Goal: Information Seeking & Learning: Learn about a topic

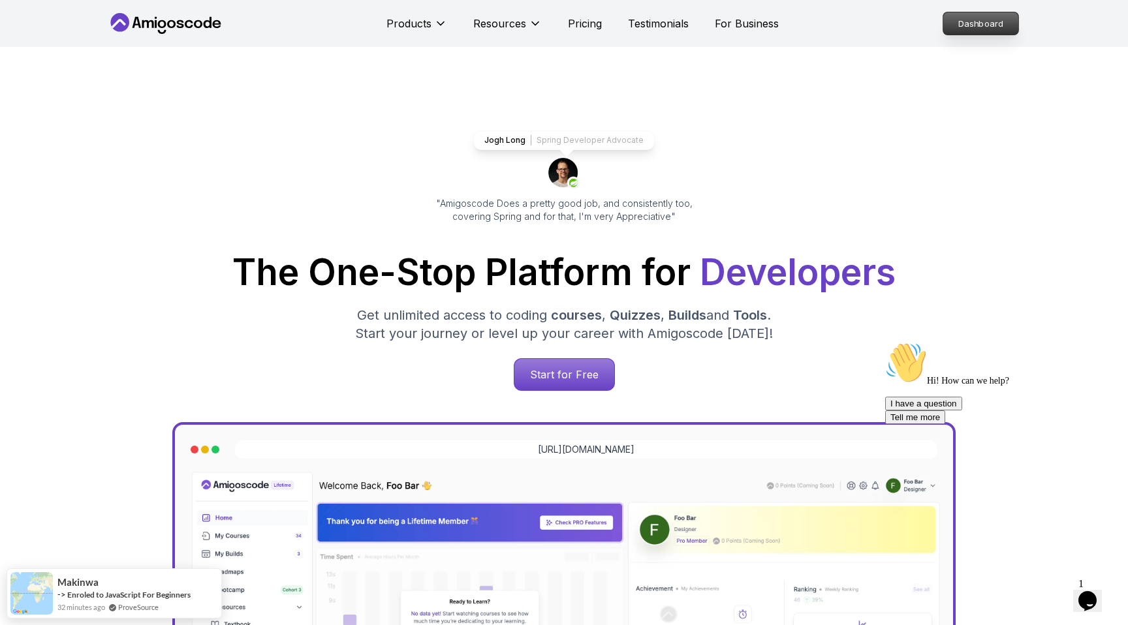
click at [1014, 25] on p "Dashboard" at bounding box center [980, 23] width 75 height 22
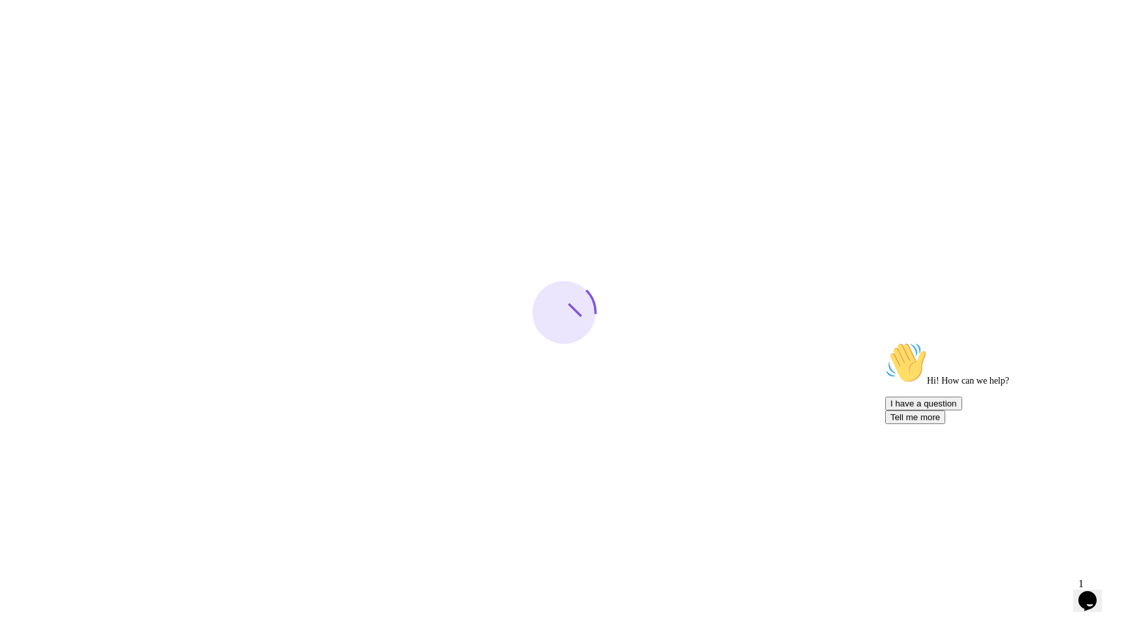
click at [885, 342] on icon "Chat attention grabber" at bounding box center [885, 342] width 0 height 0
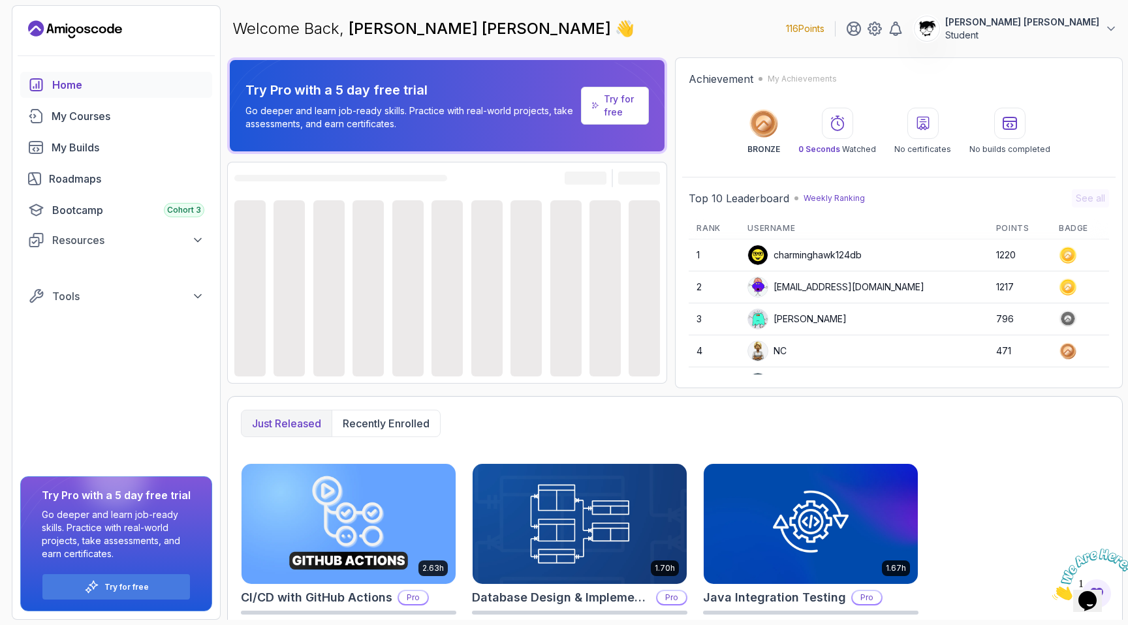
click at [1052, 591] on icon "Close" at bounding box center [1052, 596] width 0 height 11
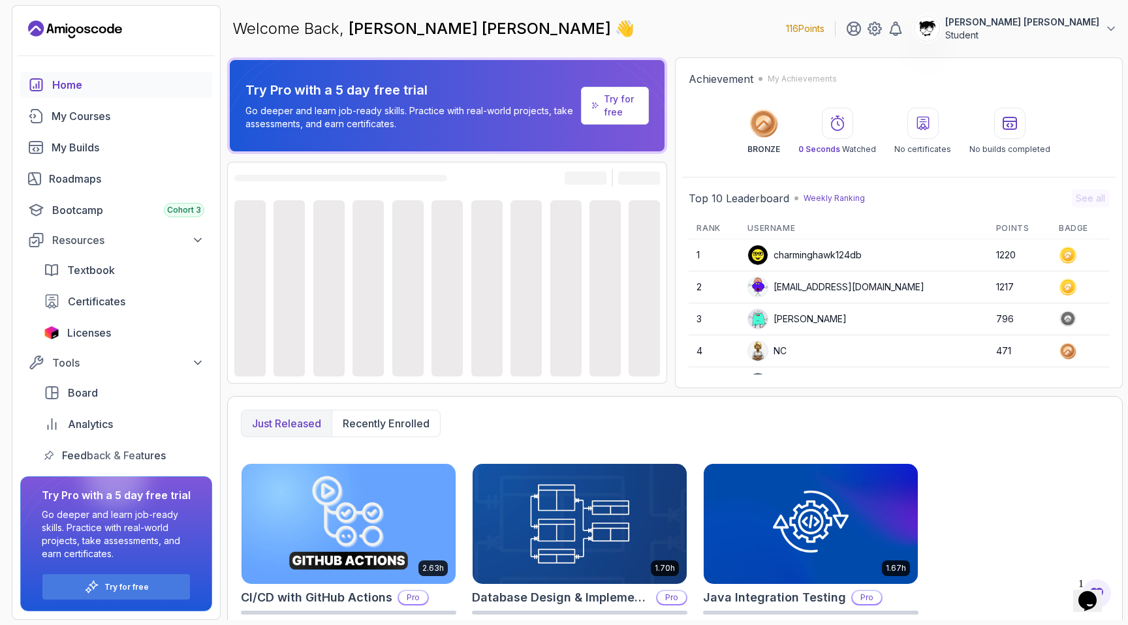
click at [1098, 594] on icon "Opens Chat This icon Opens the chat window." at bounding box center [1087, 601] width 21 height 21
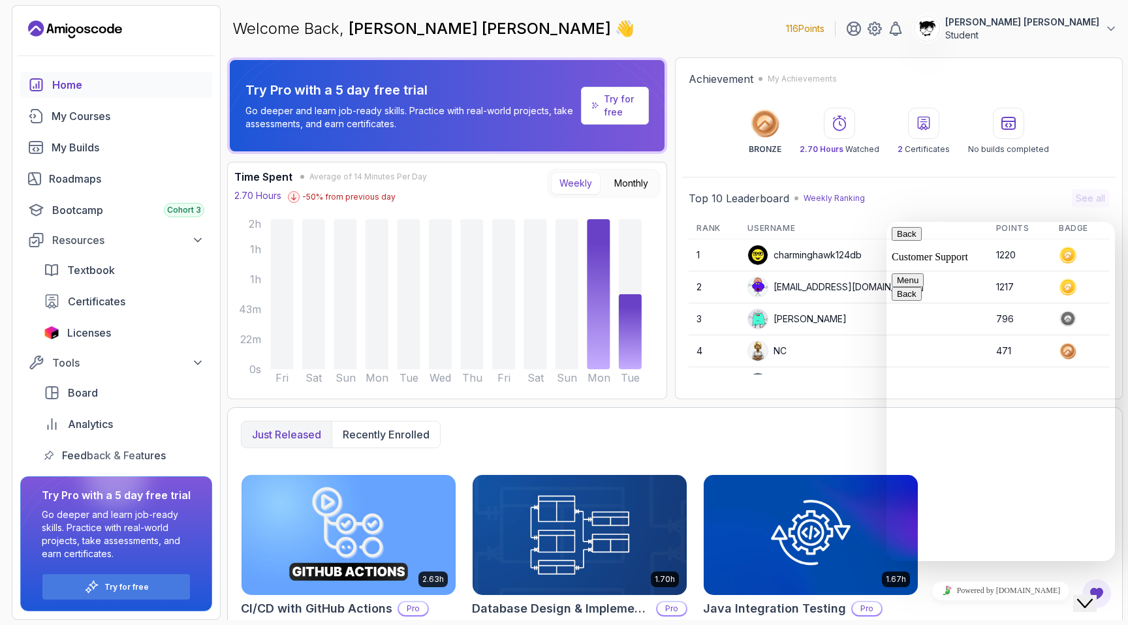
click at [800, 518] on img at bounding box center [810, 535] width 225 height 126
click at [1093, 596] on div "Close Chat This icon closes the chat window." at bounding box center [1085, 604] width 16 height 16
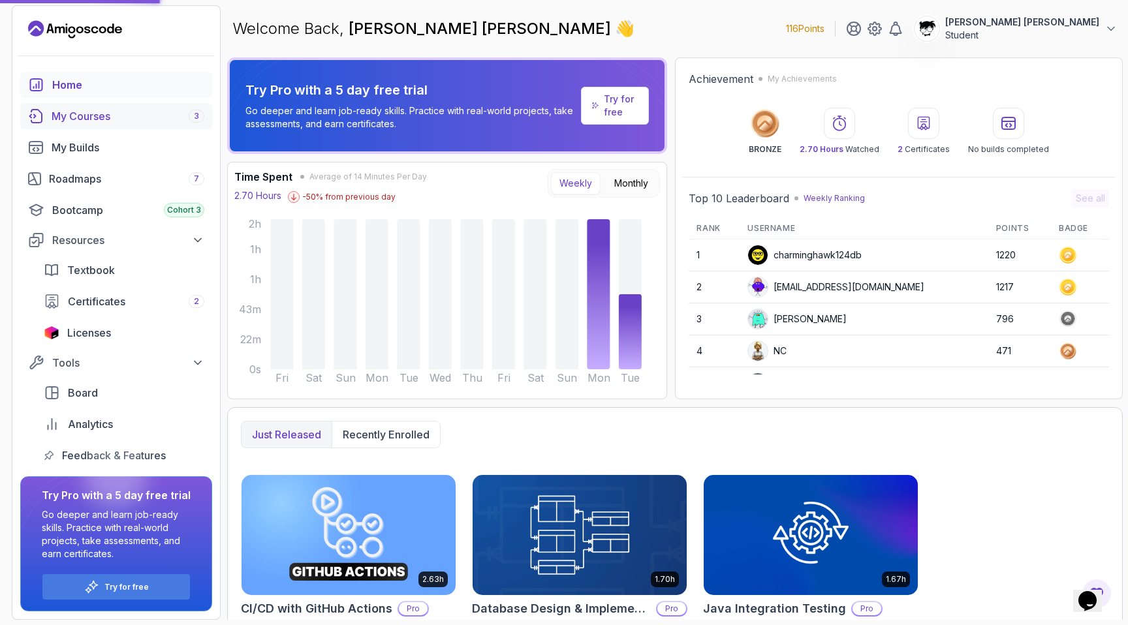
click at [72, 117] on div "My Courses 3" at bounding box center [128, 116] width 153 height 16
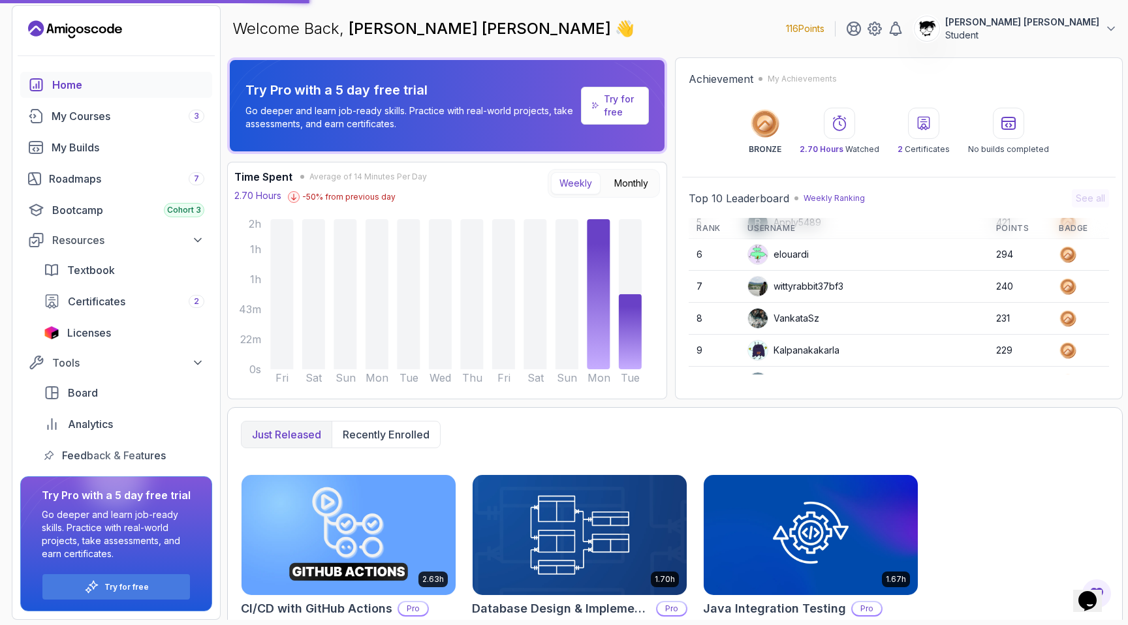
scroll to position [159, 0]
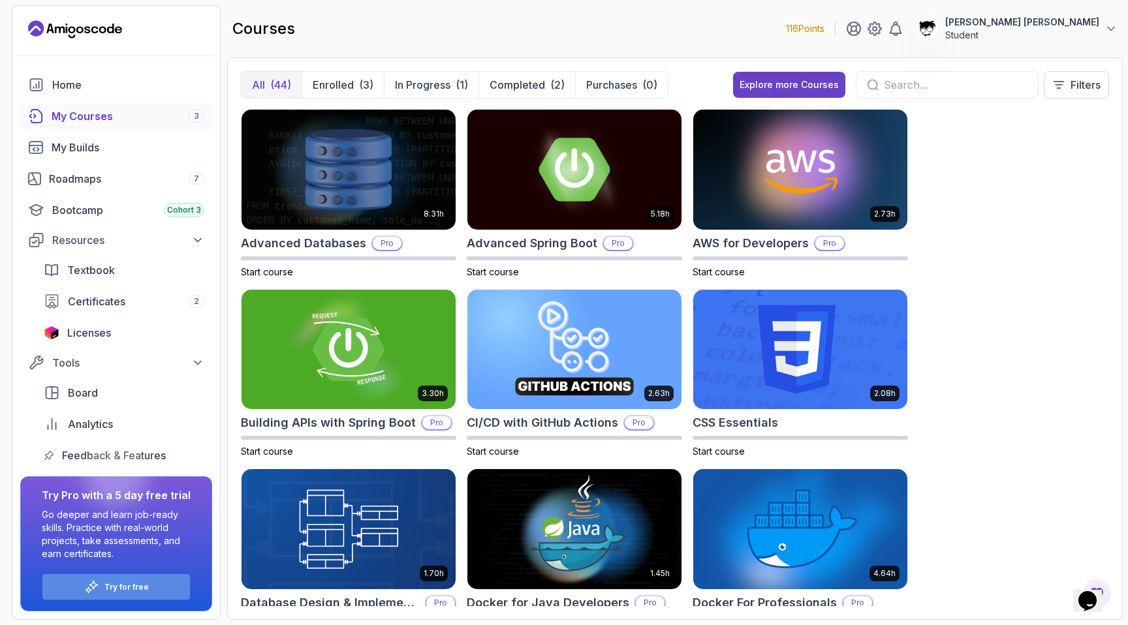
click at [89, 585] on icon at bounding box center [91, 587] width 15 height 15
click at [339, 91] on p "Enrolled" at bounding box center [333, 85] width 41 height 16
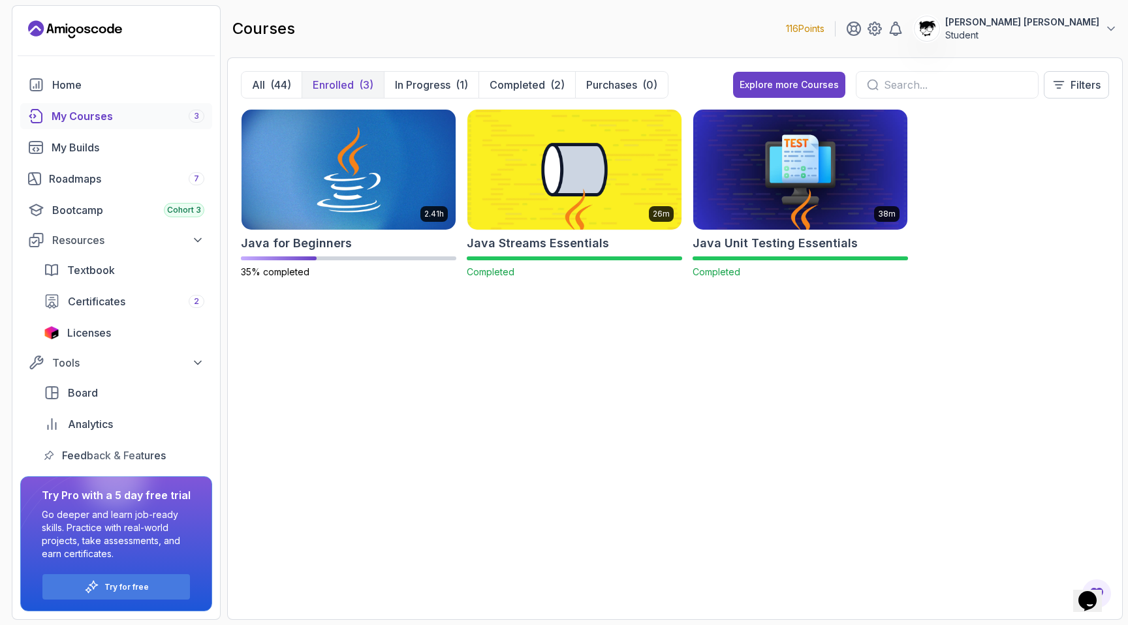
click at [421, 98] on div "All (44) Enrolled (3) In Progress (1) Completed (2) Purchases (0) Explore more …" at bounding box center [675, 90] width 868 height 38
click at [407, 81] on p "In Progress" at bounding box center [422, 85] width 55 height 16
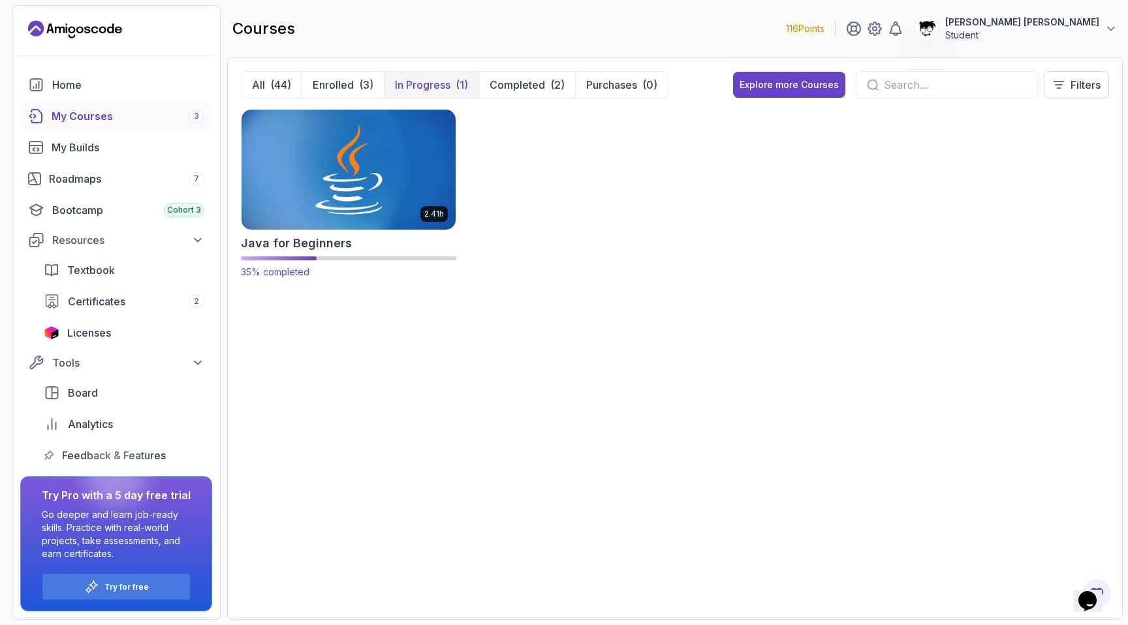
click at [328, 186] on img at bounding box center [348, 169] width 225 height 126
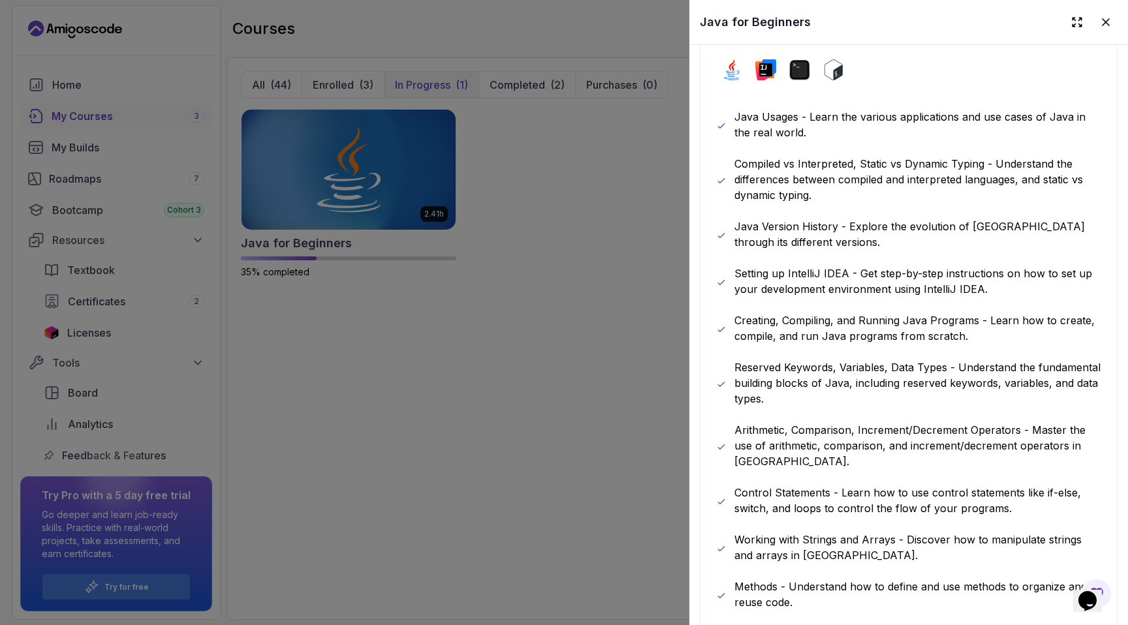
scroll to position [519, 0]
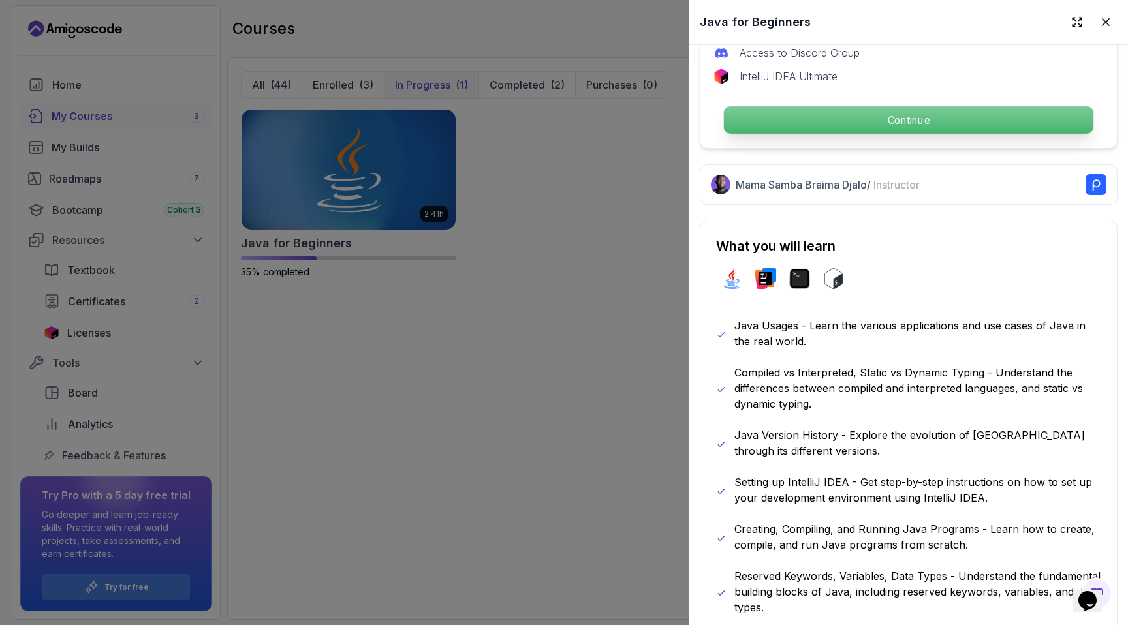
click at [772, 121] on p "Continue" at bounding box center [908, 119] width 369 height 27
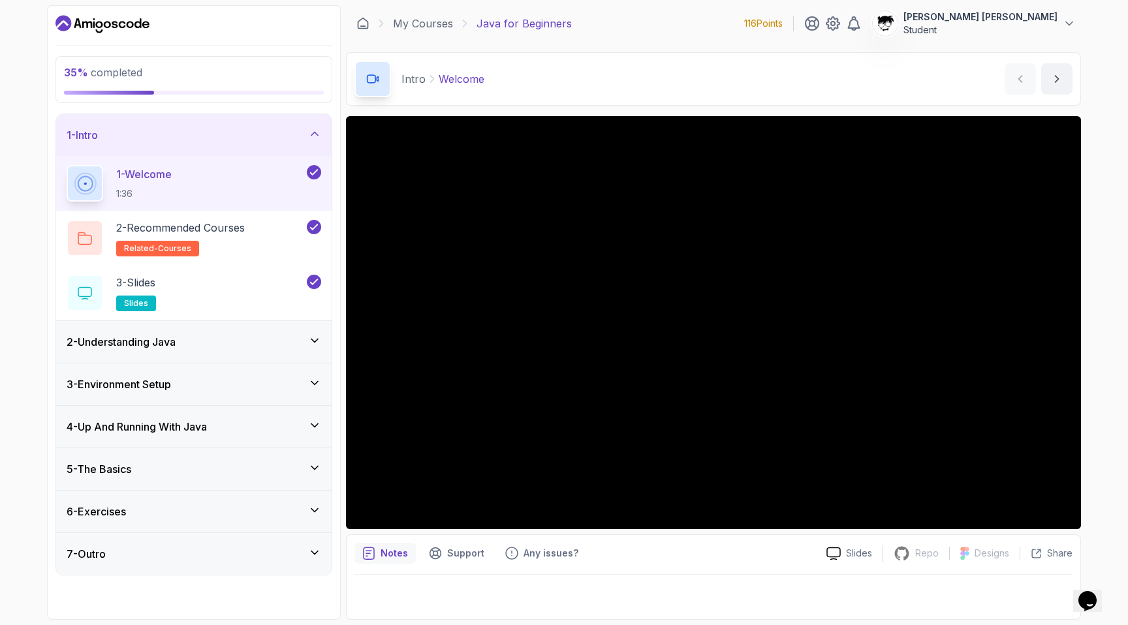
click at [268, 373] on div "3 - Environment Setup" at bounding box center [193, 385] width 275 height 42
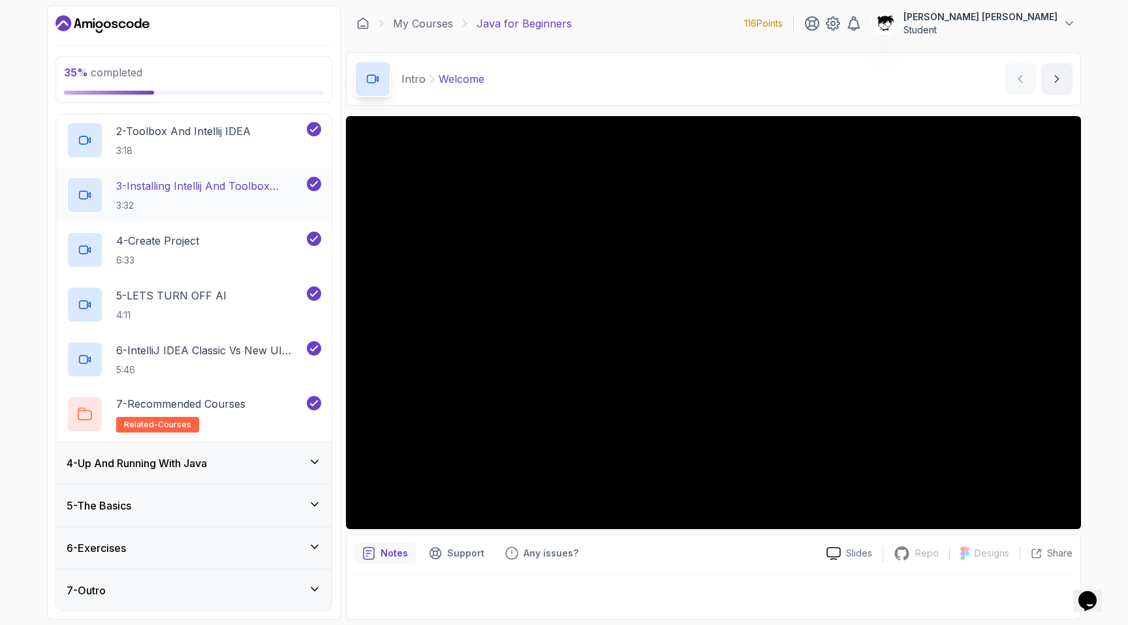
scroll to position [179, 0]
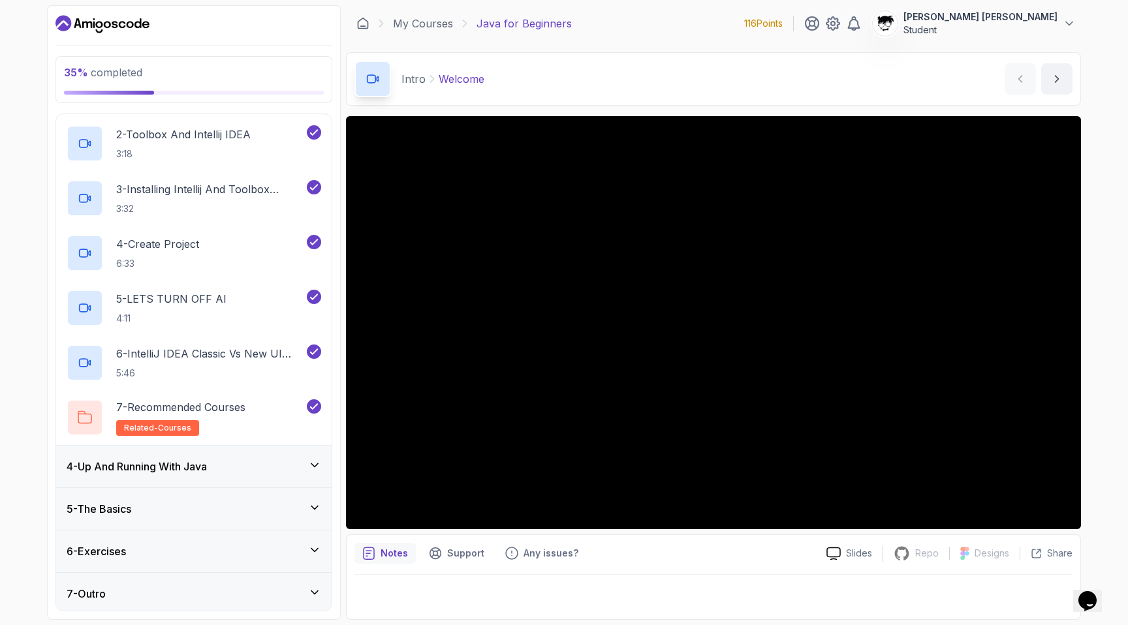
click at [207, 464] on h3 "4 - Up And Running With Java" at bounding box center [137, 467] width 140 height 16
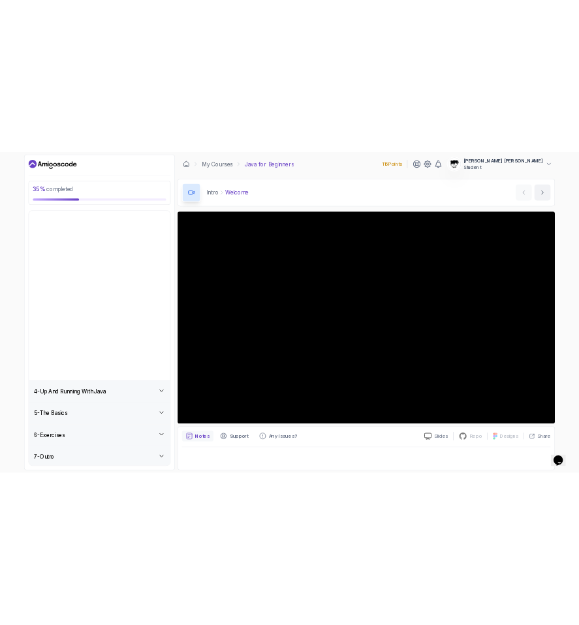
scroll to position [0, 0]
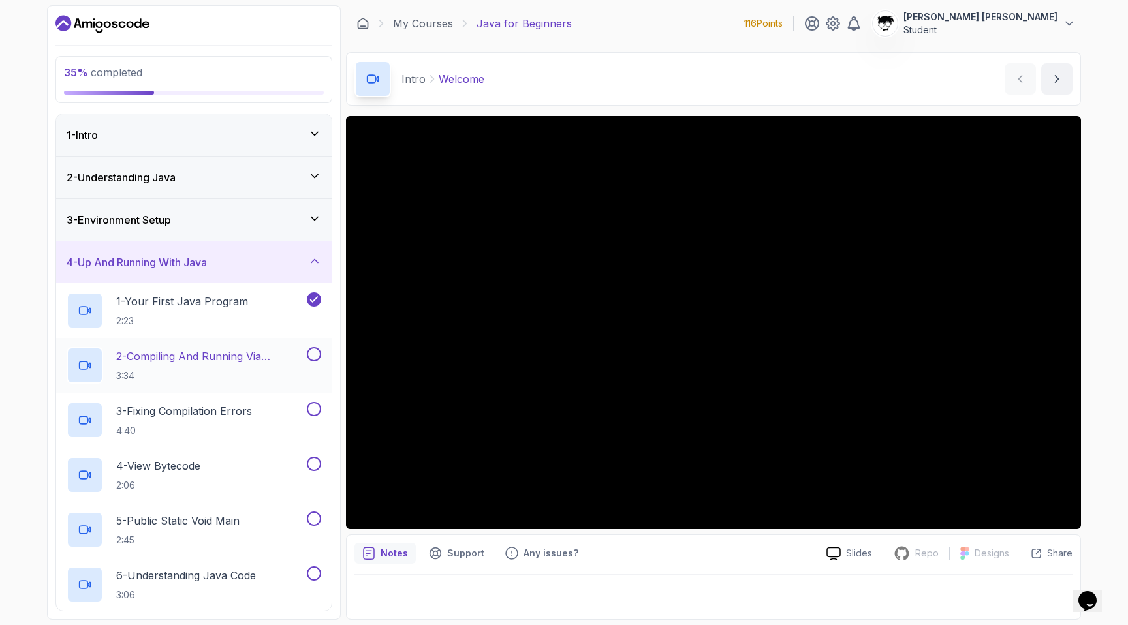
click at [215, 359] on p "2 - Compiling And Running Via Terminal" at bounding box center [210, 357] width 188 height 16
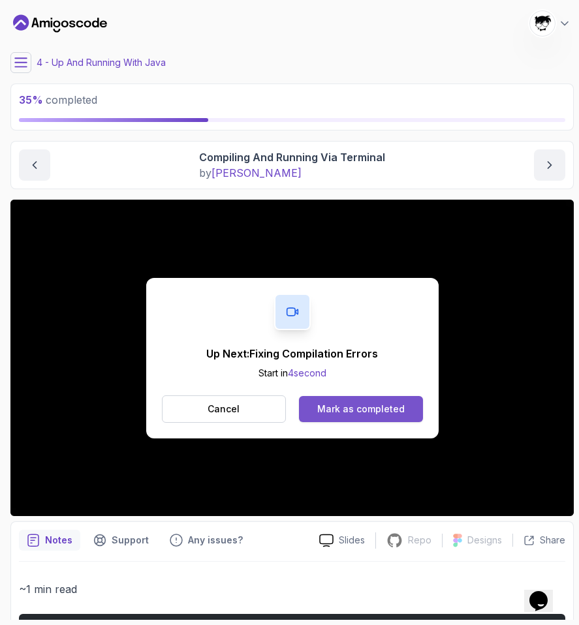
click at [328, 407] on div "Mark as completed" at bounding box center [360, 409] width 87 height 13
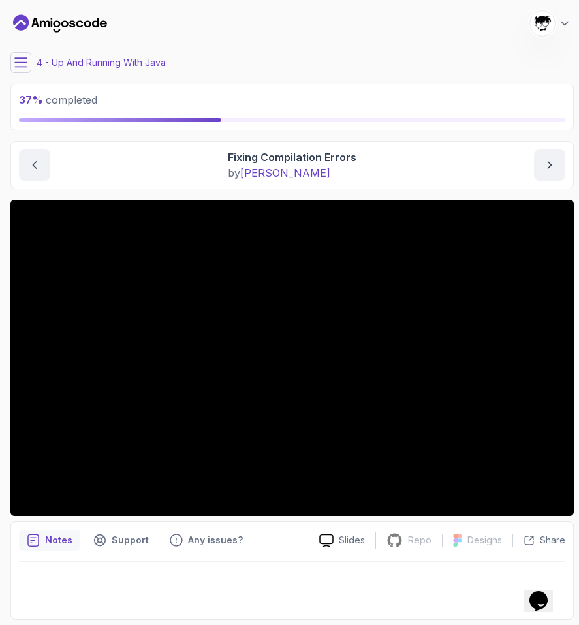
click at [23, 69] on button at bounding box center [20, 62] width 21 height 21
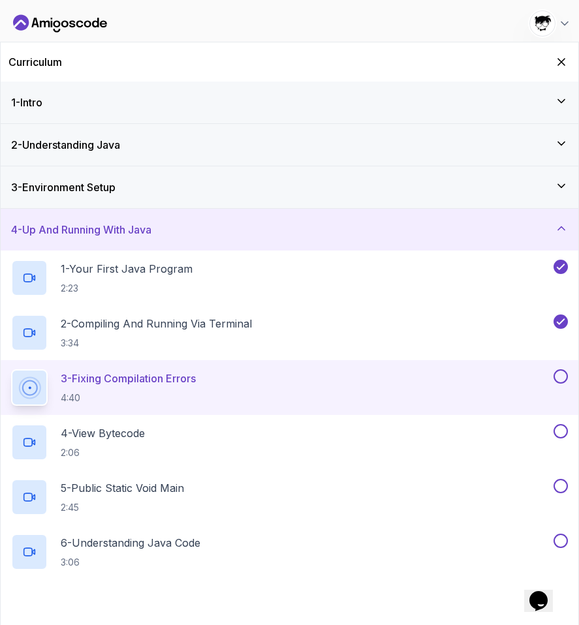
scroll to position [150, 0]
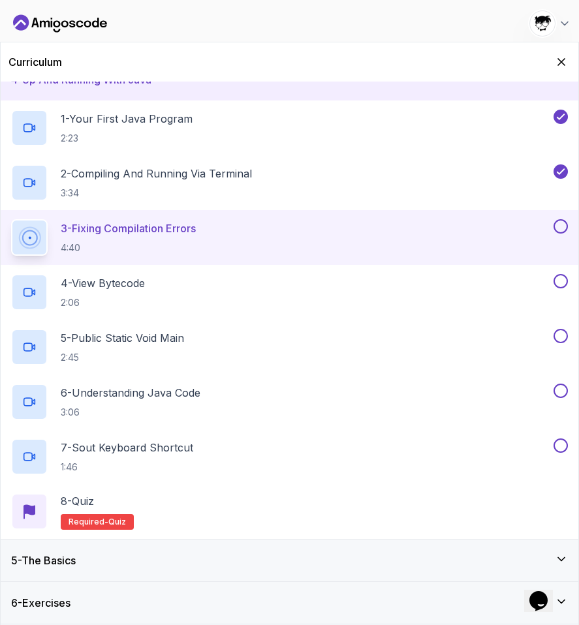
click at [76, 557] on h3 "5 - The Basics" at bounding box center [43, 561] width 65 height 16
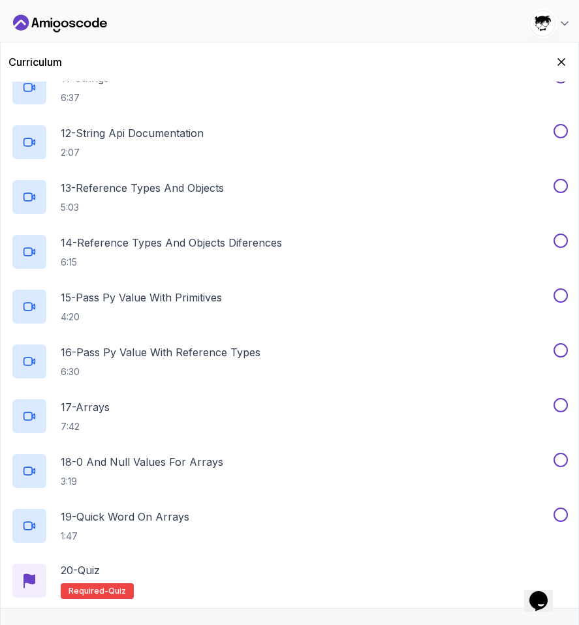
scroll to position [808, 0]
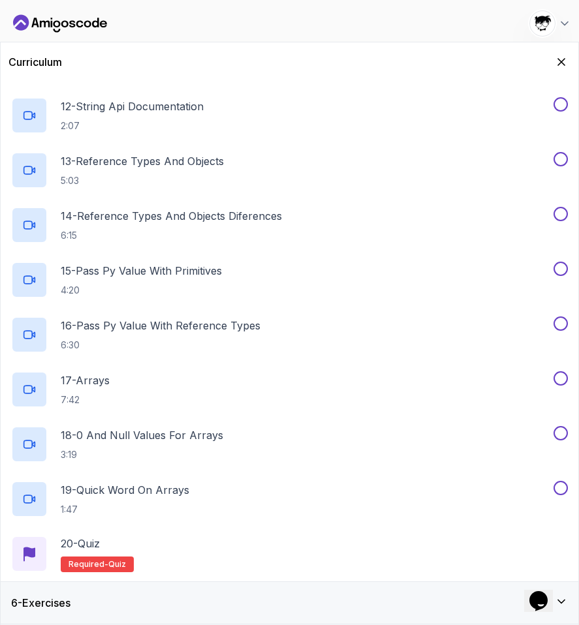
click at [89, 597] on div "6 - Exercises" at bounding box center [289, 603] width 557 height 16
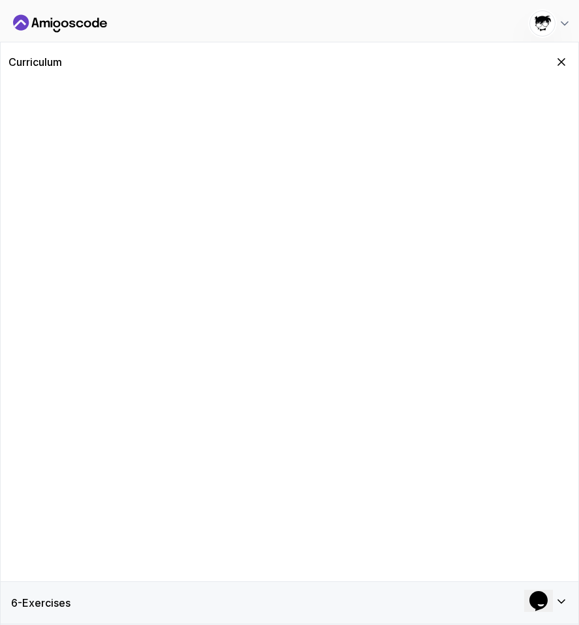
scroll to position [0, 0]
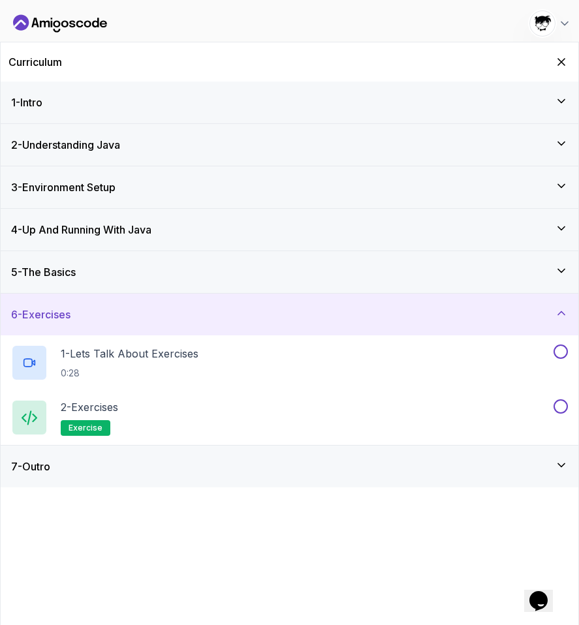
click at [110, 475] on div "7 - Outro" at bounding box center [290, 467] width 578 height 42
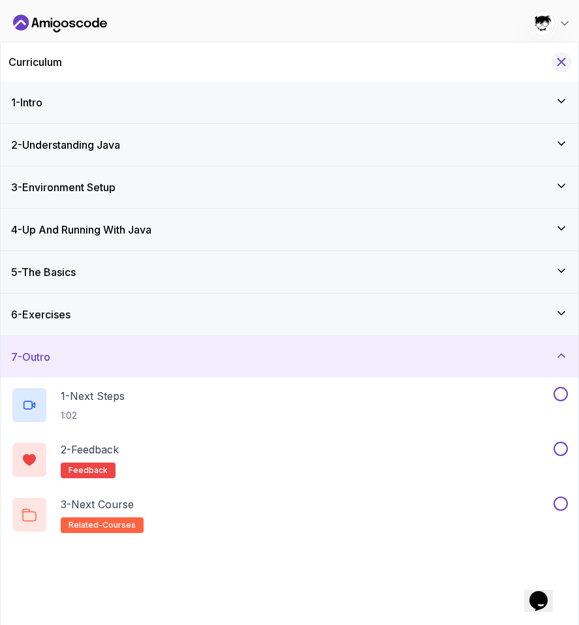
click at [562, 56] on icon "Hide Curriculum for mobile" at bounding box center [561, 62] width 14 height 14
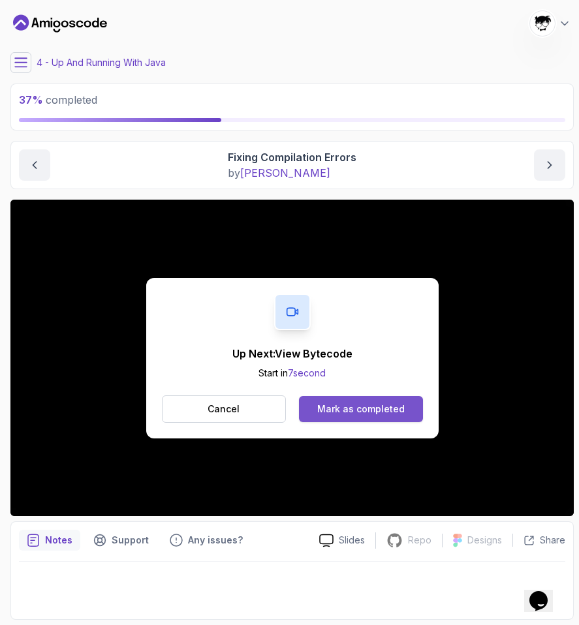
click at [364, 400] on button "Mark as completed" at bounding box center [360, 409] width 123 height 26
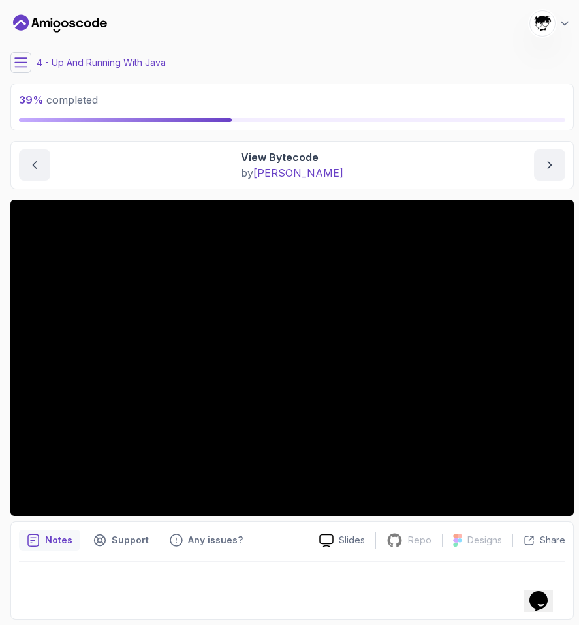
click at [13, 64] on button at bounding box center [20, 62] width 21 height 21
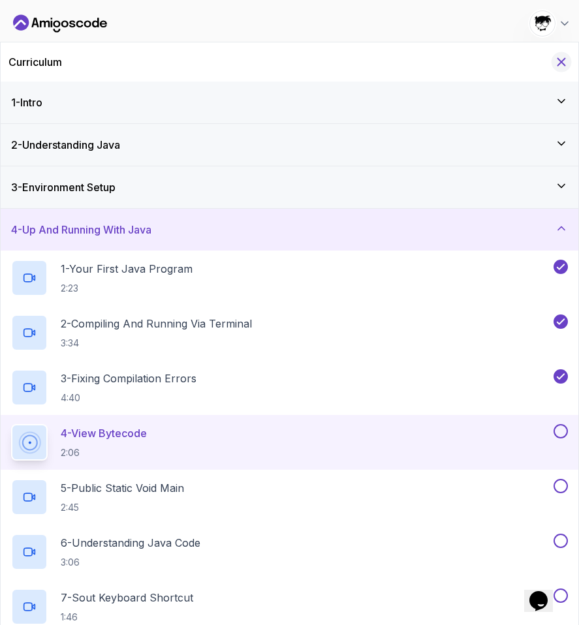
click at [563, 67] on icon "Hide Curriculum for mobile" at bounding box center [561, 62] width 14 height 14
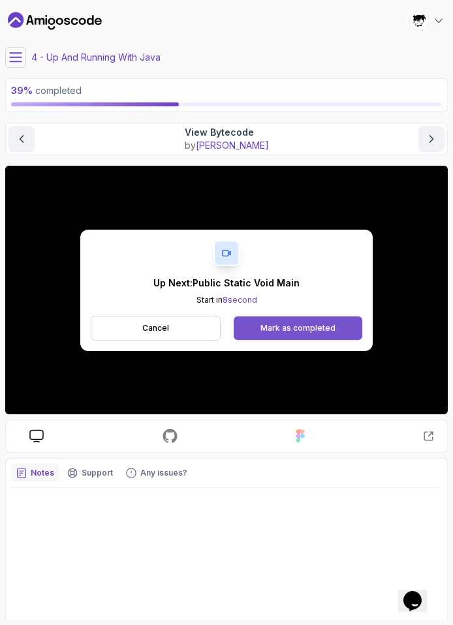
click at [280, 329] on div "Mark as completed" at bounding box center [297, 328] width 75 height 10
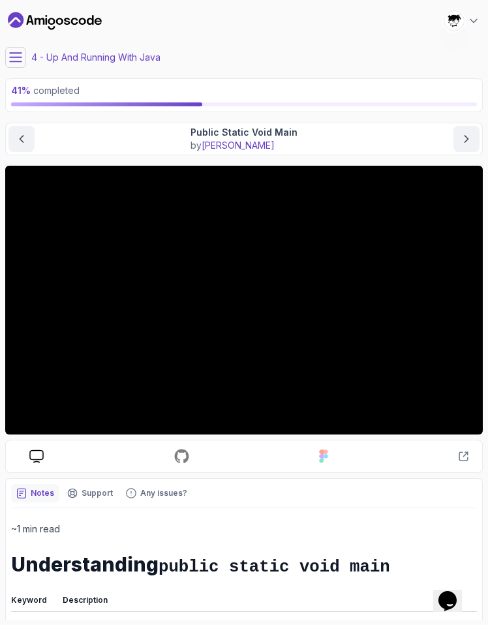
click at [13, 55] on icon at bounding box center [15, 57] width 13 height 13
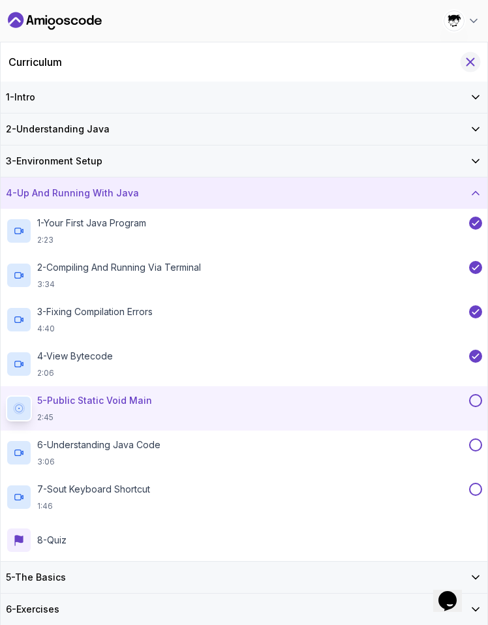
click at [470, 67] on icon "Hide Curriculum for mobile" at bounding box center [470, 62] width 14 height 14
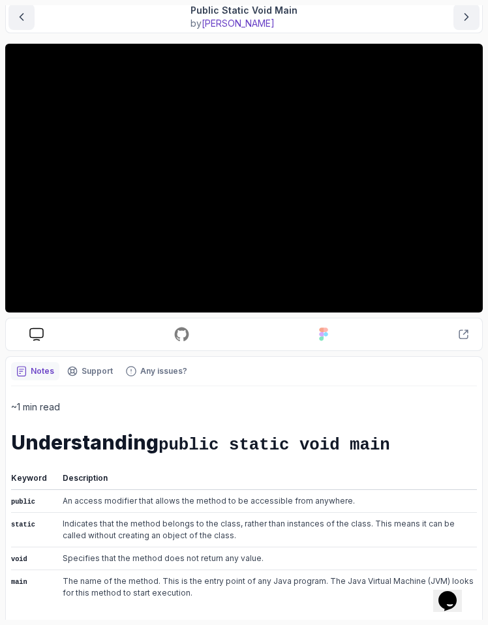
scroll to position [225, 0]
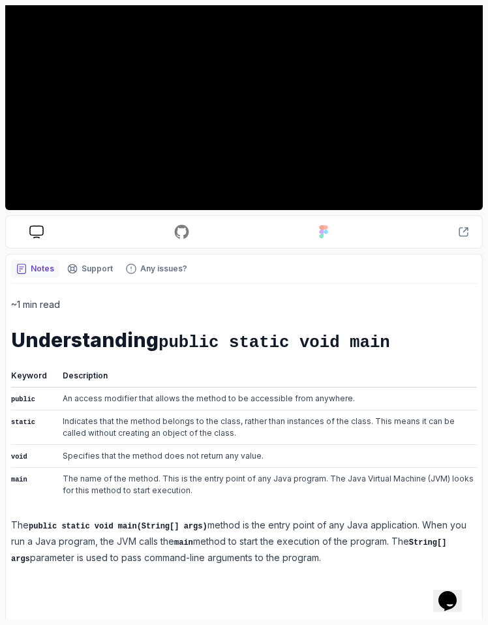
click at [51, 394] on td "public" at bounding box center [33, 398] width 44 height 23
click at [77, 406] on td "An access modifier that allows the method to be accessible from anywhere." at bounding box center [266, 398] width 422 height 23
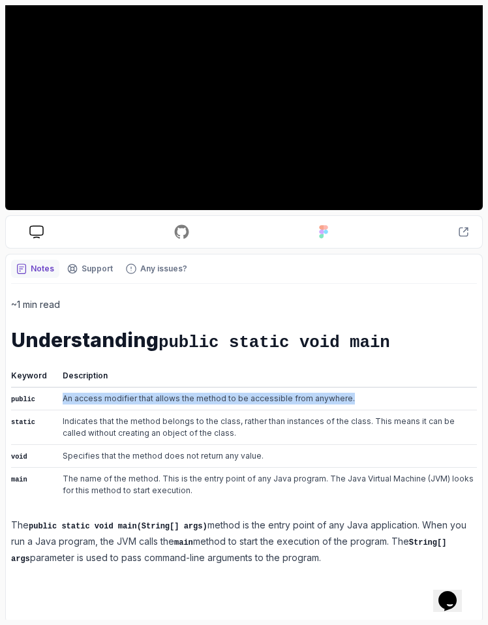
click at [77, 406] on td "An access modifier that allows the method to be accessible from anywhere." at bounding box center [266, 398] width 422 height 23
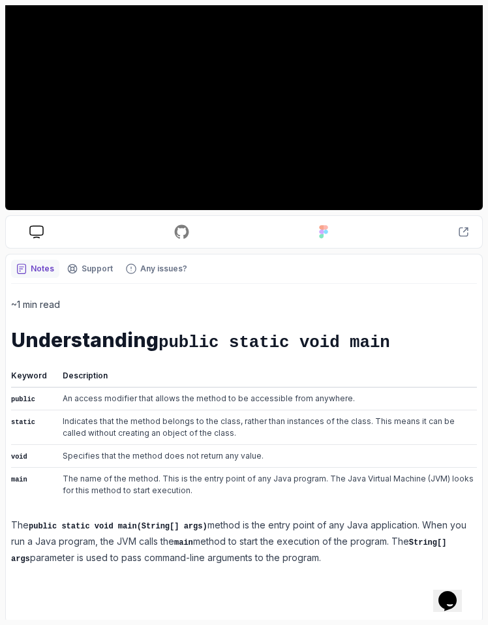
click at [70, 422] on td "Indicates that the method belongs to the class, rather than instances of the cl…" at bounding box center [266, 428] width 422 height 35
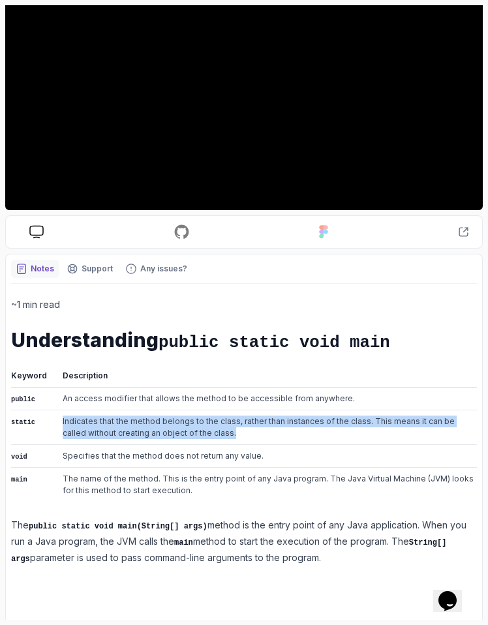
click at [70, 422] on td "Indicates that the method belongs to the class, rather than instances of the cl…" at bounding box center [266, 428] width 422 height 35
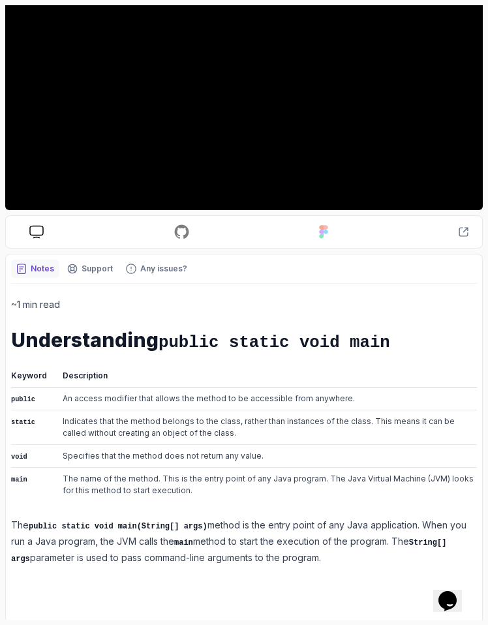
click at [57, 445] on td "Specifies that the method does not return any value." at bounding box center [266, 456] width 422 height 23
click at [35, 476] on td "main" at bounding box center [33, 485] width 44 height 35
click at [57, 485] on td "The name of the method. This is the entry point of any Java program. The Java V…" at bounding box center [266, 485] width 422 height 35
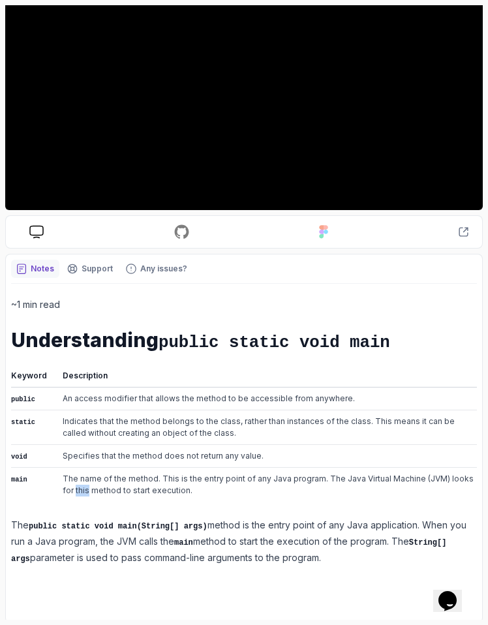
click at [57, 485] on td "The name of the method. This is the entry point of any Java program. The Java V…" at bounding box center [266, 485] width 422 height 35
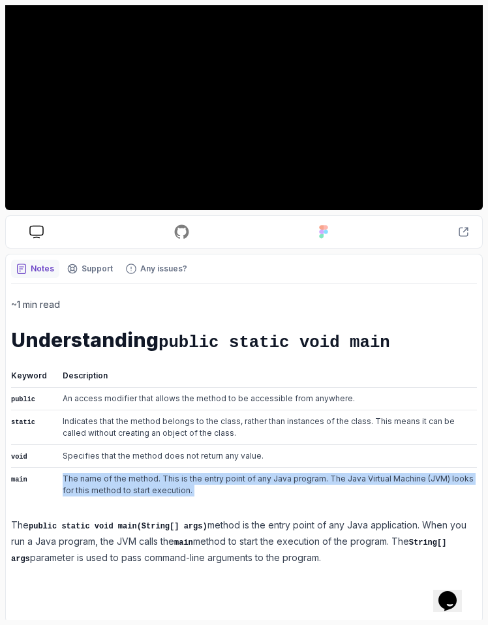
click at [57, 485] on td "The name of the method. This is the entry point of any Java program. The Java V…" at bounding box center [266, 485] width 422 height 35
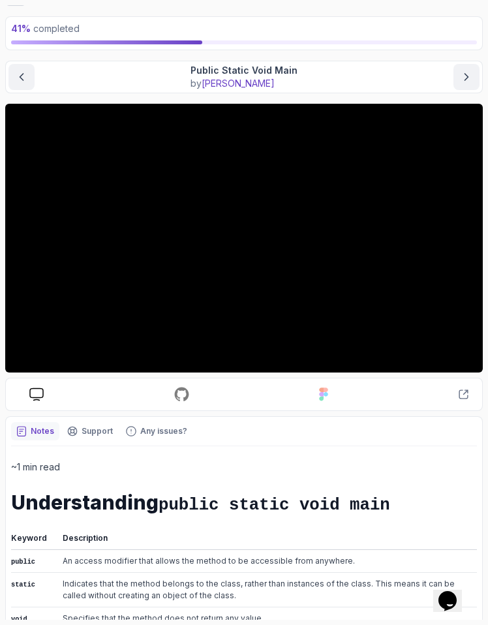
scroll to position [0, 0]
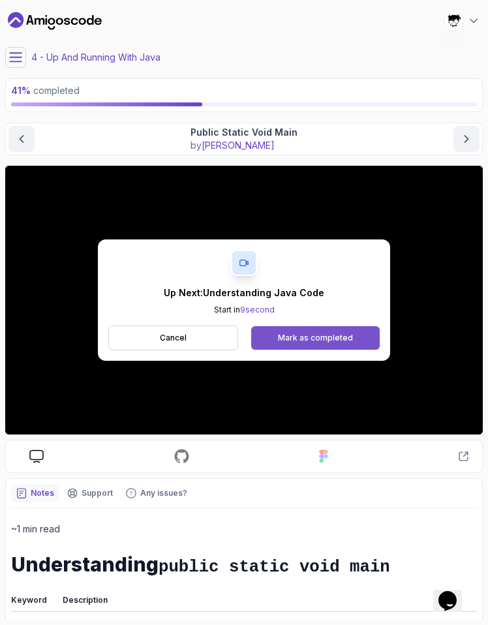
click at [311, 345] on button "Mark as completed" at bounding box center [315, 337] width 129 height 23
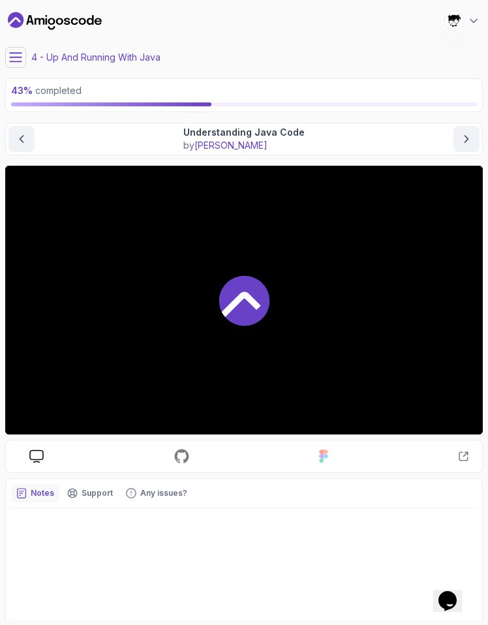
click at [14, 54] on icon at bounding box center [15, 57] width 13 height 13
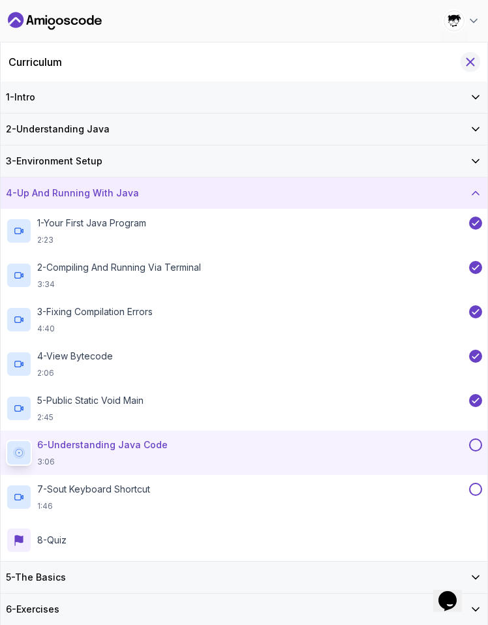
click at [470, 53] on button "Hide Curriculum for mobile" at bounding box center [471, 62] width 20 height 20
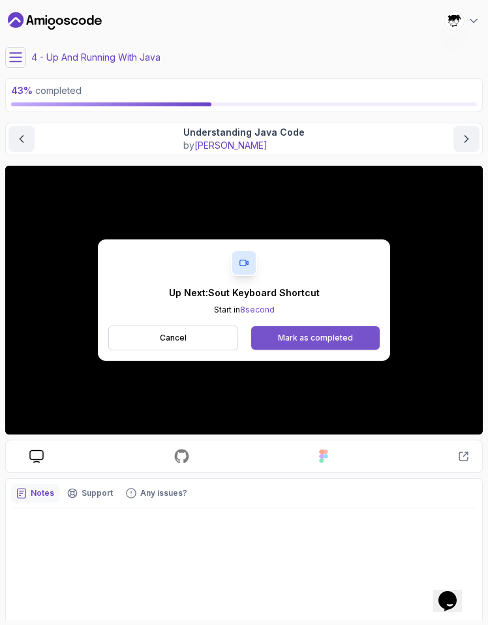
click at [302, 337] on div "Mark as completed" at bounding box center [315, 338] width 75 height 10
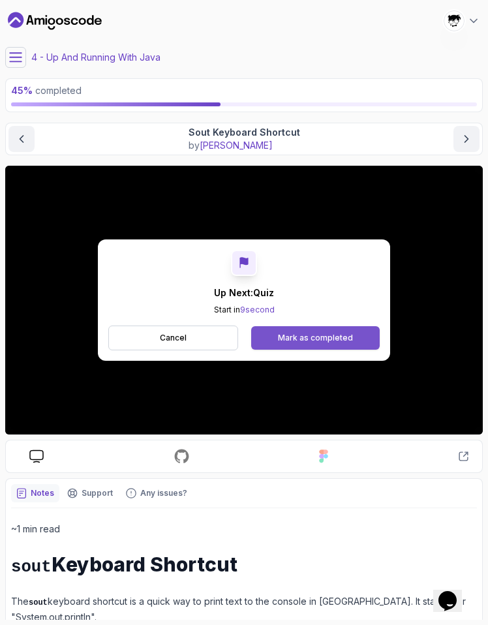
click at [307, 339] on div "Mark as completed" at bounding box center [315, 338] width 75 height 10
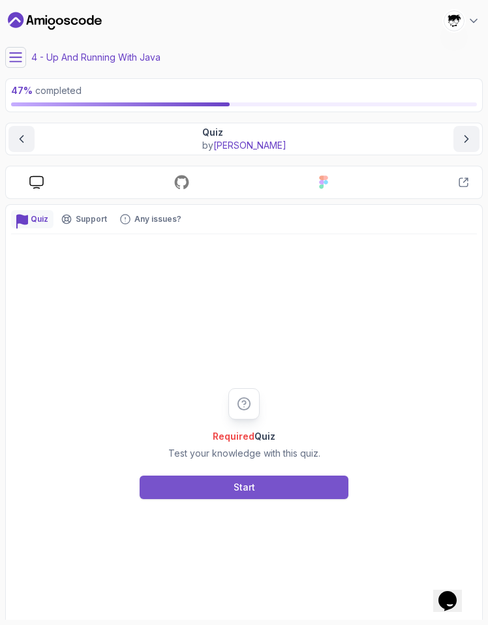
click at [212, 490] on button "Start" at bounding box center [244, 487] width 209 height 23
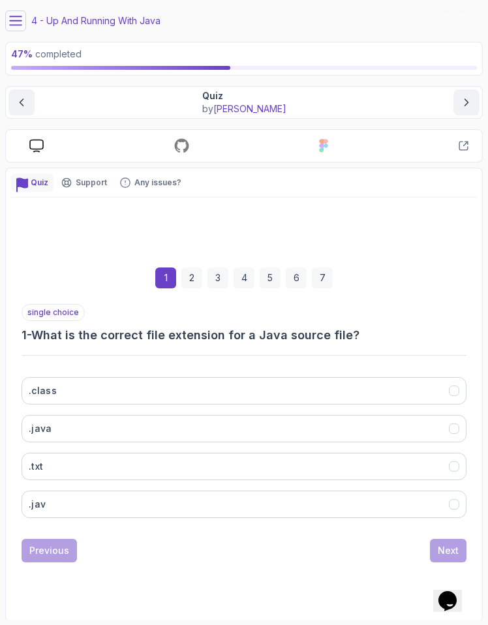
scroll to position [39, 0]
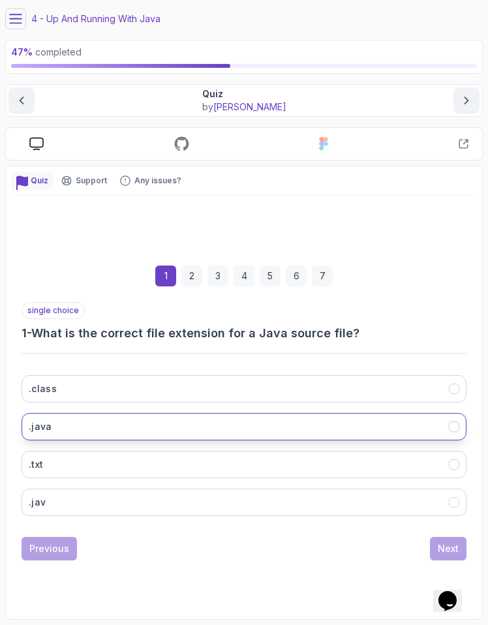
click at [112, 430] on button ".java" at bounding box center [244, 426] width 445 height 27
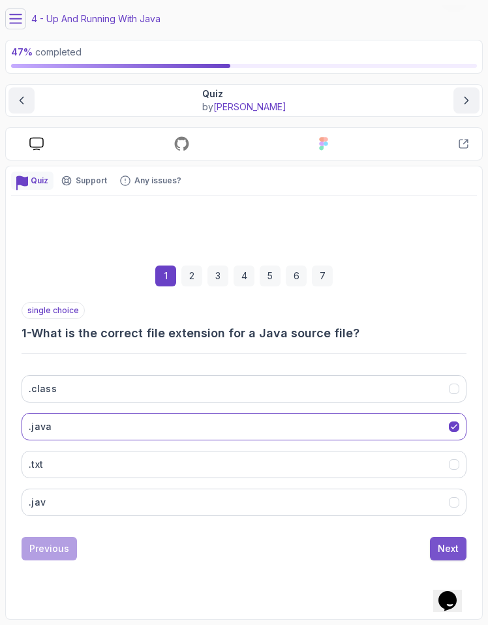
click at [460, 555] on button "Next" at bounding box center [448, 548] width 37 height 23
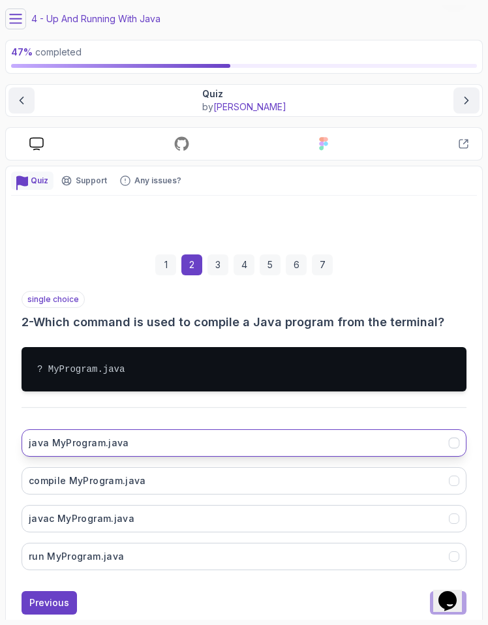
scroll to position [82, 0]
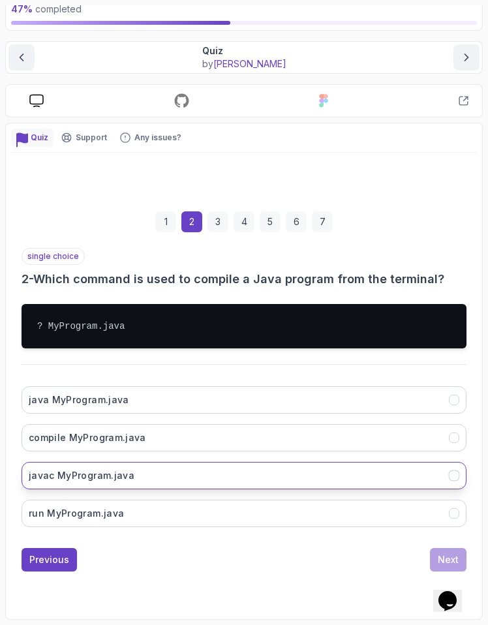
click at [100, 471] on h3 "javac MyProgram.java" at bounding box center [82, 475] width 106 height 13
click at [440, 560] on div "Next" at bounding box center [448, 559] width 21 height 13
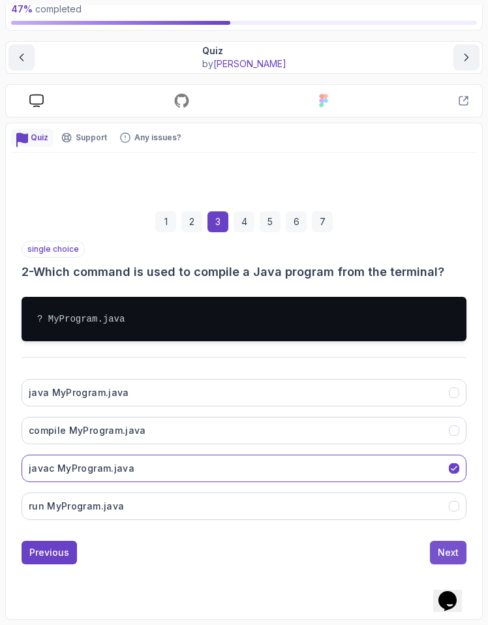
scroll to position [39, 0]
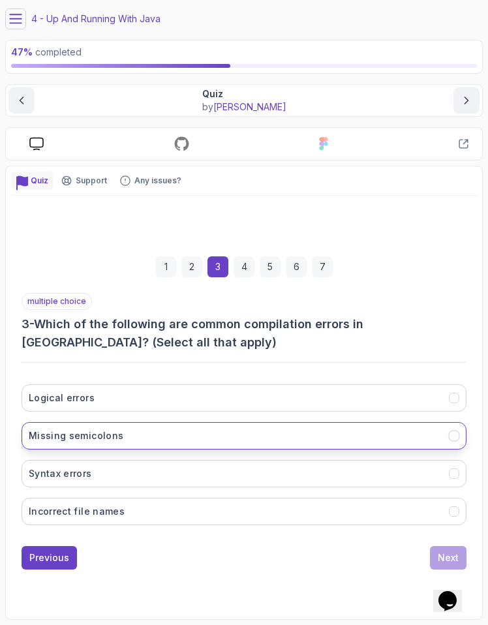
click at [289, 427] on button "Missing semicolons" at bounding box center [244, 435] width 445 height 27
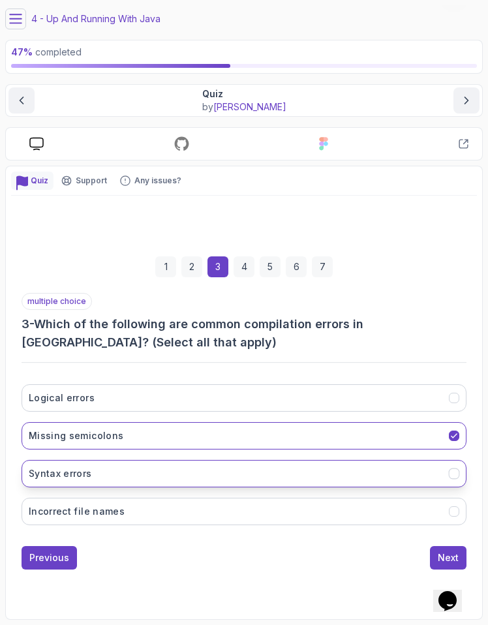
click at [247, 461] on button "Syntax errors" at bounding box center [244, 473] width 445 height 27
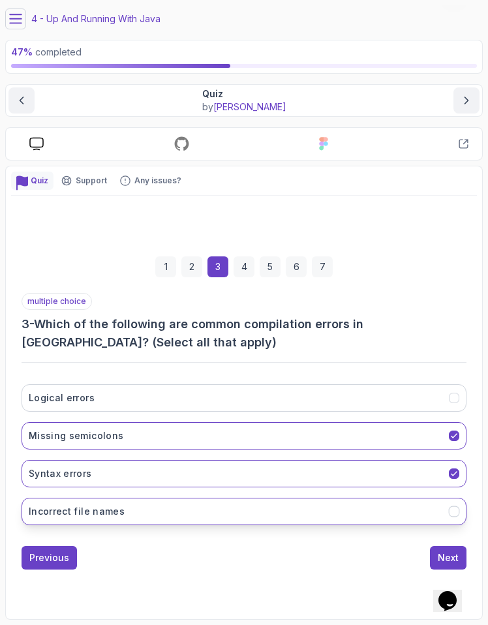
click at [230, 503] on button "Incorrect file names" at bounding box center [244, 511] width 445 height 27
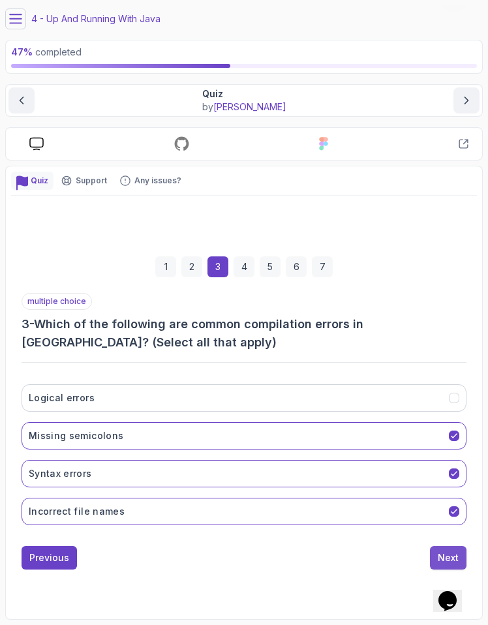
click at [441, 560] on div "Next" at bounding box center [448, 558] width 21 height 13
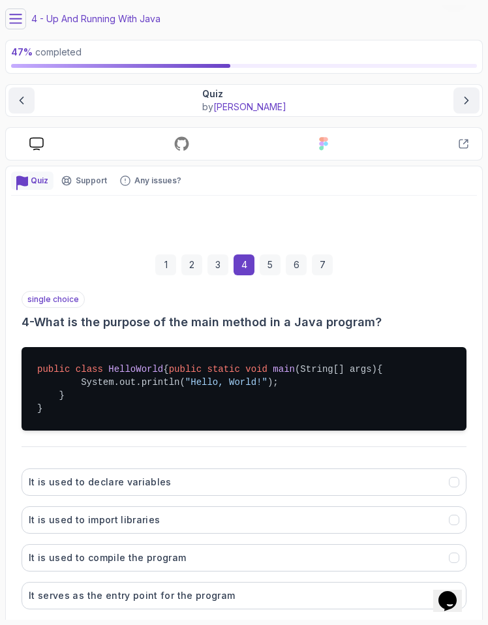
scroll to position [134, 0]
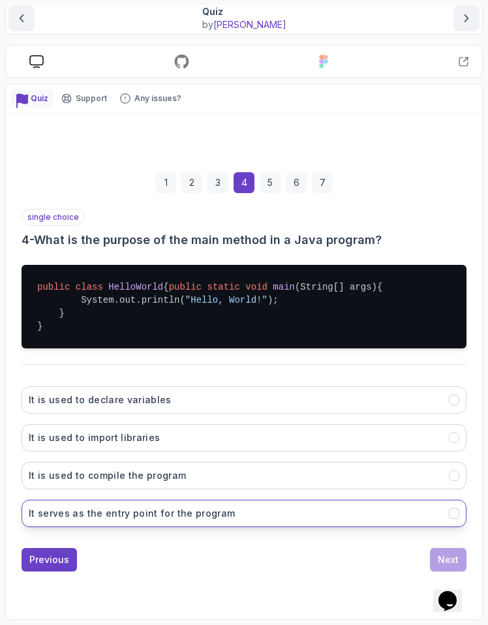
click at [93, 508] on h3 "It serves as the entry point for the program" at bounding box center [132, 513] width 206 height 13
click at [435, 559] on button "Next" at bounding box center [448, 559] width 37 height 23
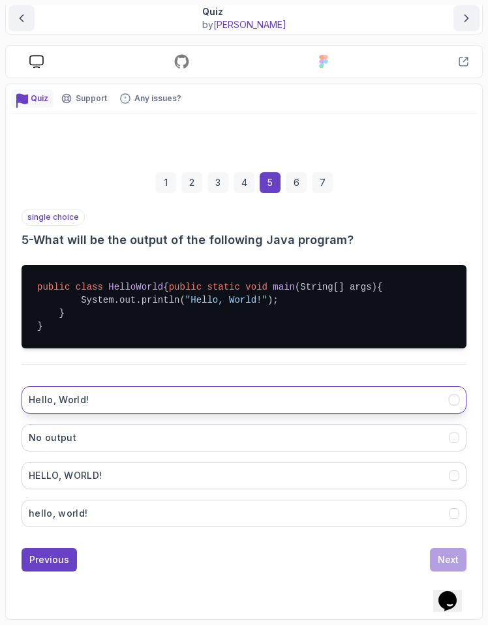
click at [81, 407] on button "Hello, World!" at bounding box center [244, 399] width 445 height 27
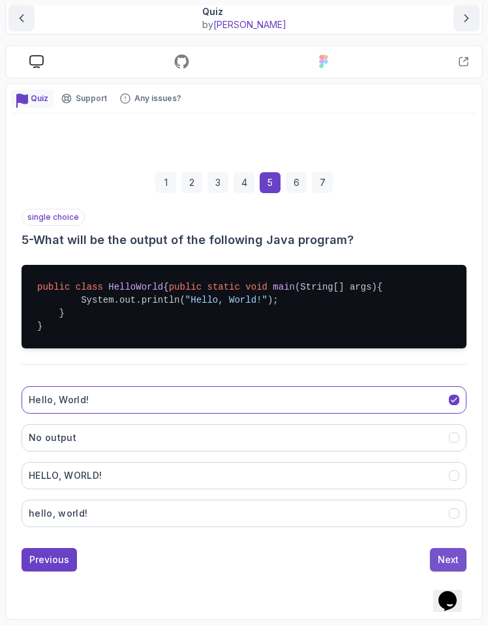
click at [432, 552] on button "Next" at bounding box center [448, 559] width 37 height 23
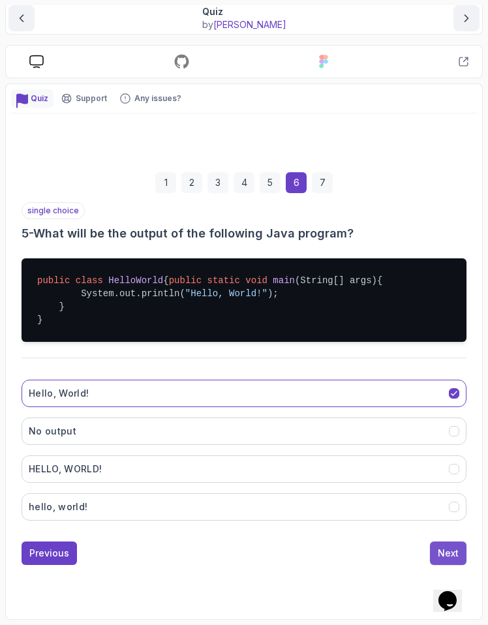
scroll to position [39, 0]
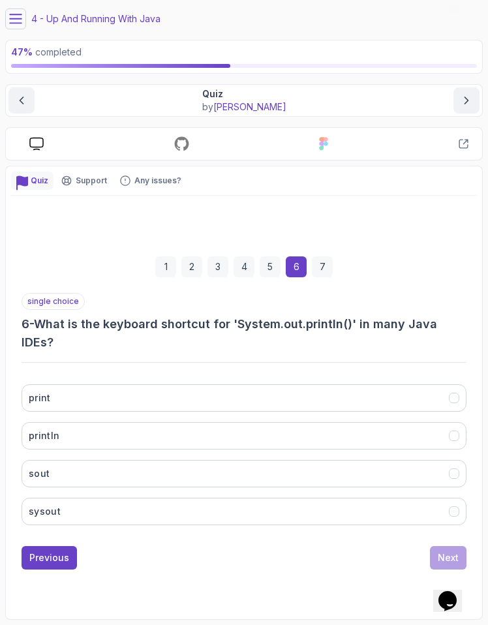
click at [95, 497] on div "print println sout sysout" at bounding box center [244, 455] width 445 height 162
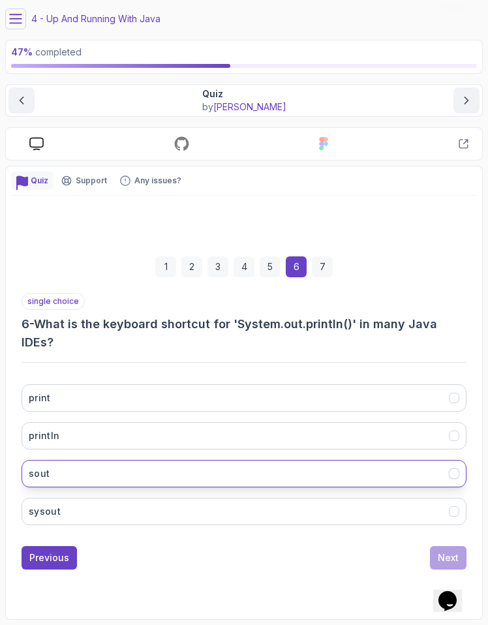
click at [112, 474] on button "sout" at bounding box center [244, 473] width 445 height 27
click at [447, 559] on div "Next" at bounding box center [448, 558] width 21 height 13
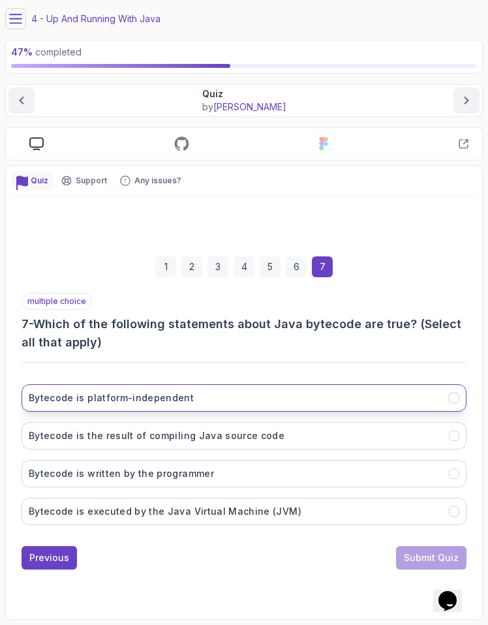
click at [275, 411] on button "Bytecode is platform-independent" at bounding box center [244, 397] width 445 height 27
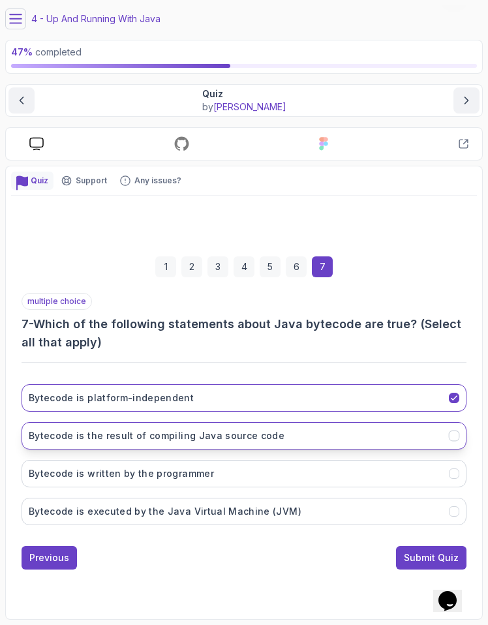
click at [257, 441] on h3 "Bytecode is the result of compiling Java source code" at bounding box center [157, 435] width 256 height 13
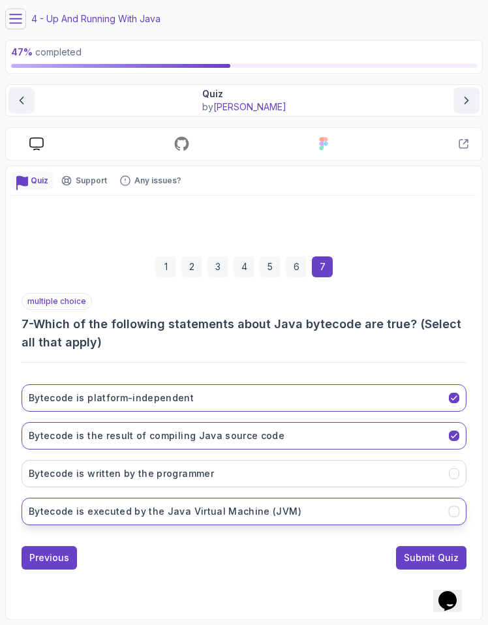
click at [217, 506] on h3 "Bytecode is executed by the Java Virtual Machine (JVM)" at bounding box center [165, 511] width 273 height 13
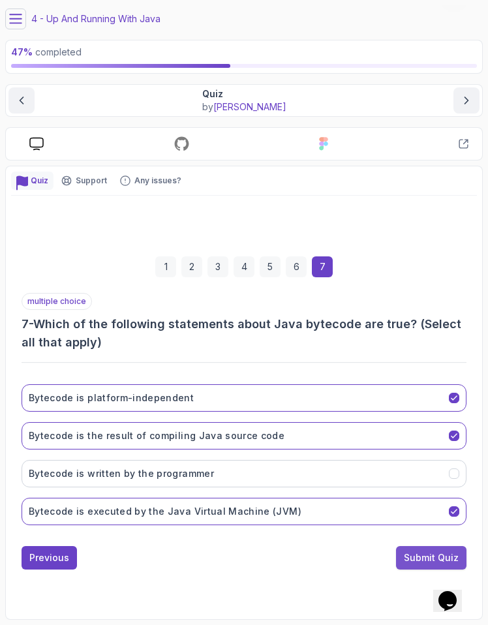
click at [426, 559] on div "Submit Quiz" at bounding box center [431, 558] width 55 height 13
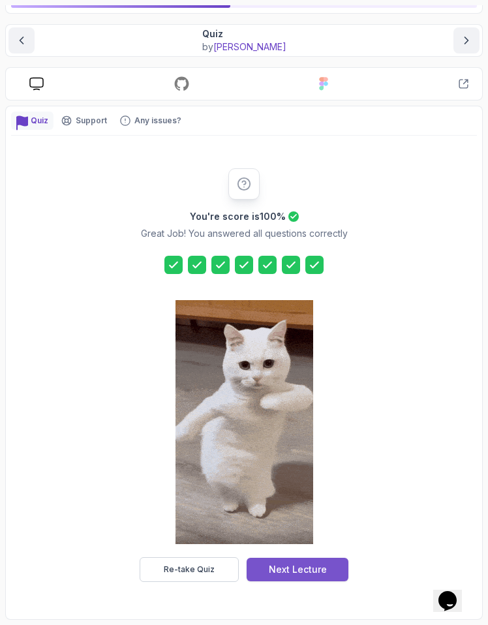
click at [307, 566] on div "Next Lecture" at bounding box center [298, 569] width 58 height 13
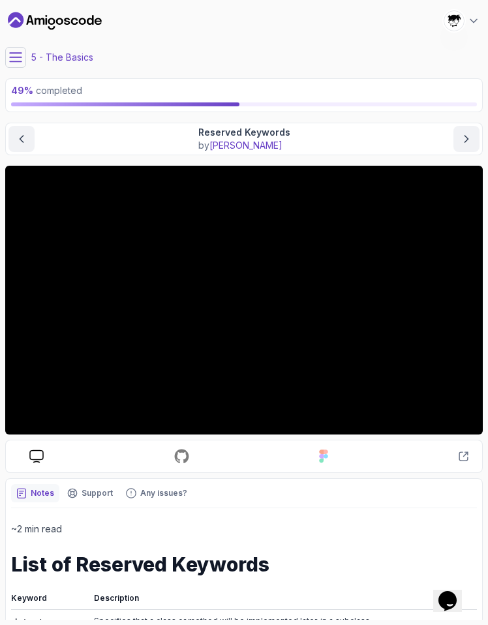
click at [19, 55] on icon at bounding box center [15, 57] width 13 height 13
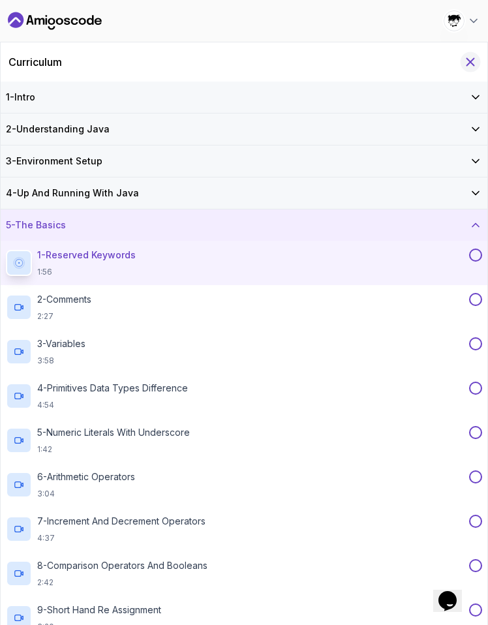
click at [463, 59] on icon "Hide Curriculum for mobile" at bounding box center [470, 62] width 14 height 14
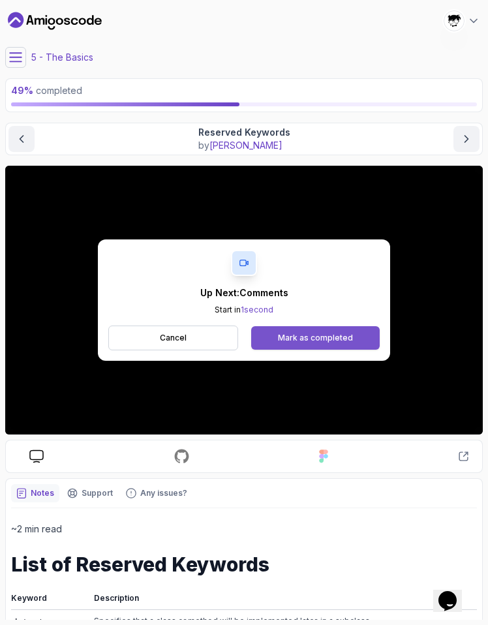
click at [304, 330] on button "Mark as completed" at bounding box center [315, 337] width 129 height 23
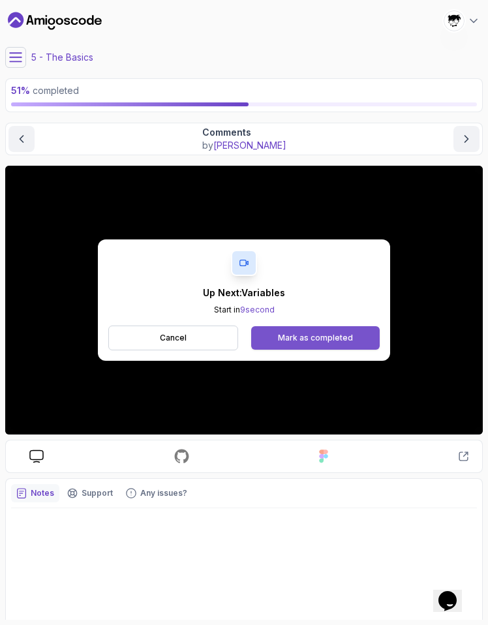
click at [320, 342] on div "Mark as completed" at bounding box center [315, 338] width 75 height 10
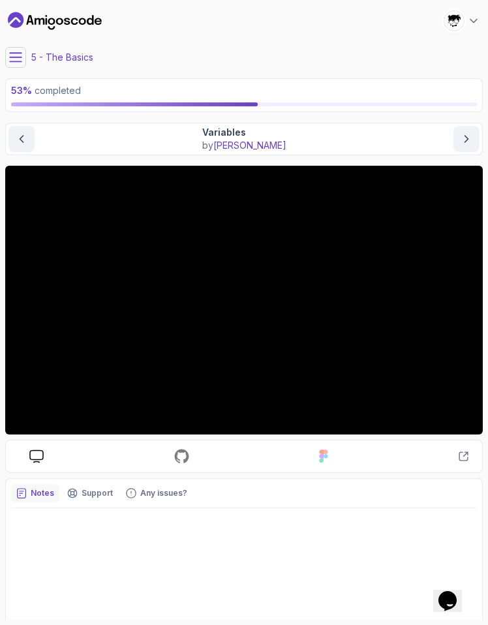
click at [18, 61] on icon at bounding box center [16, 57] width 12 height 8
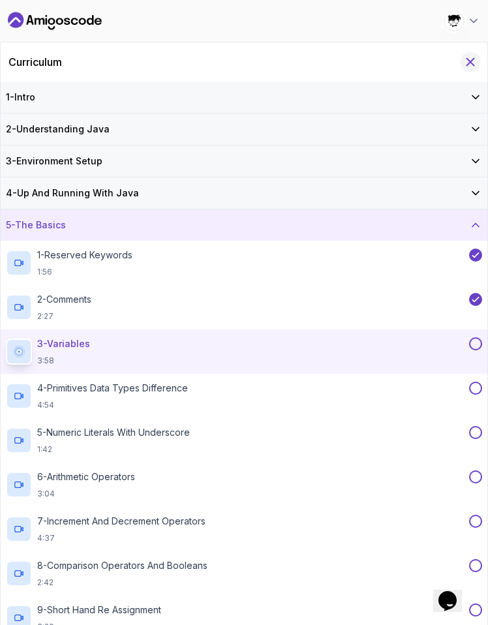
click at [467, 64] on icon "Hide Curriculum for mobile" at bounding box center [470, 62] width 14 height 14
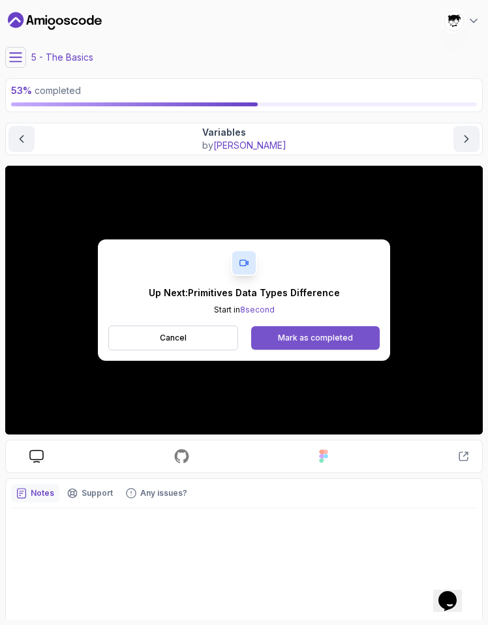
click at [303, 332] on button "Mark as completed" at bounding box center [315, 337] width 129 height 23
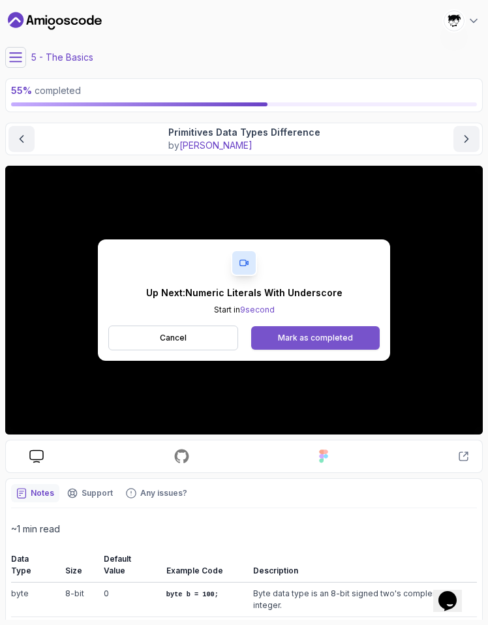
click at [315, 337] on div "Mark as completed" at bounding box center [315, 338] width 75 height 10
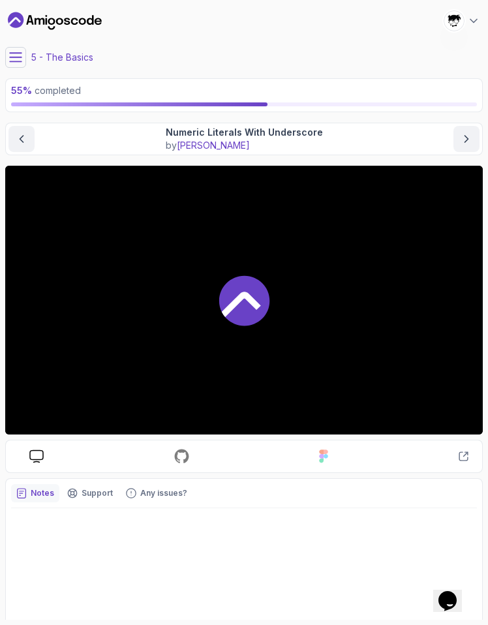
click at [14, 58] on icon at bounding box center [15, 57] width 13 height 13
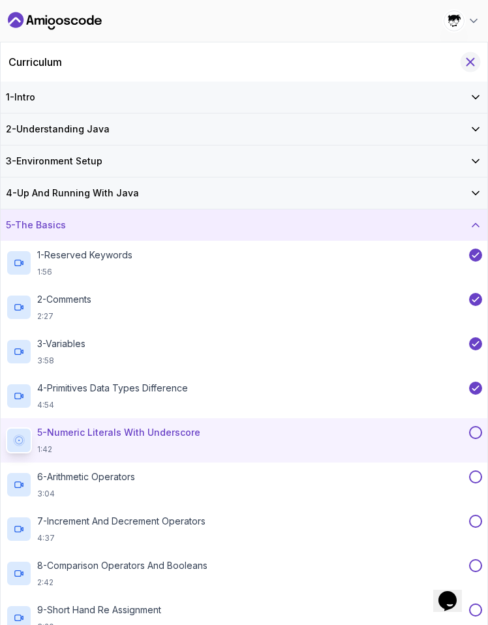
click at [470, 56] on icon "Hide Curriculum for mobile" at bounding box center [470, 62] width 14 height 14
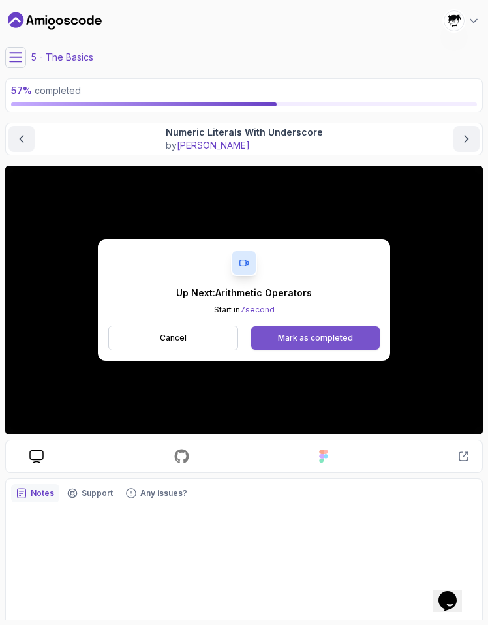
click at [290, 348] on button "Mark as completed" at bounding box center [315, 337] width 129 height 23
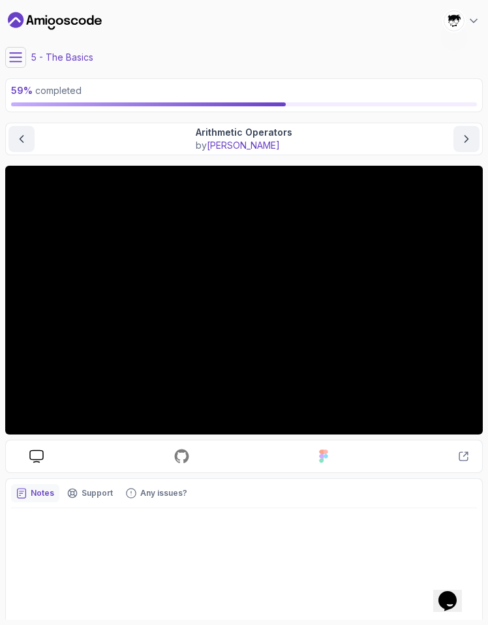
click at [22, 52] on button at bounding box center [15, 57] width 21 height 21
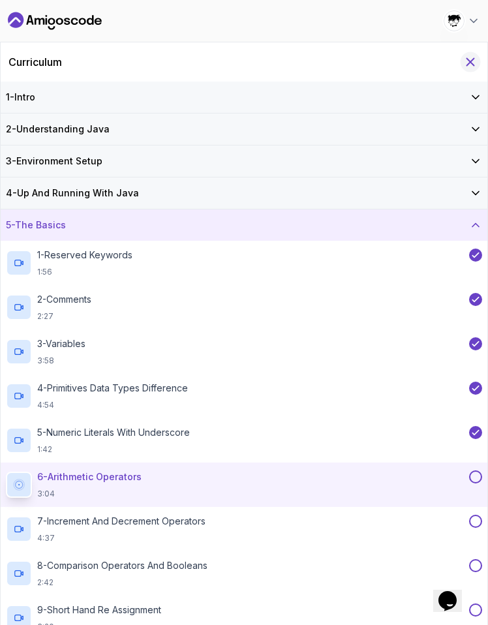
click at [469, 61] on icon "Hide Curriculum for mobile" at bounding box center [470, 62] width 7 height 7
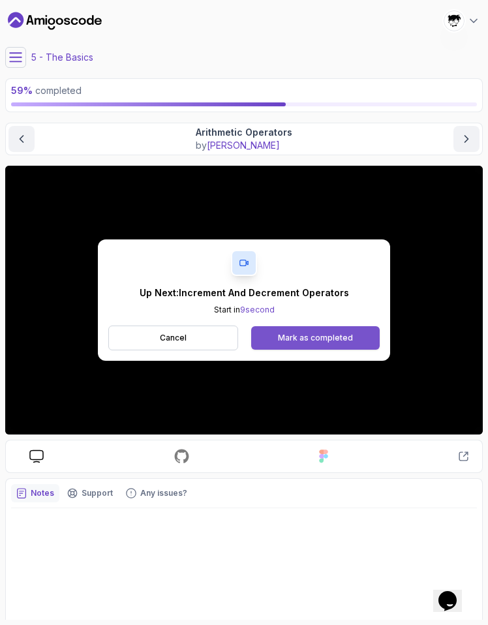
click at [319, 345] on button "Mark as completed" at bounding box center [315, 337] width 129 height 23
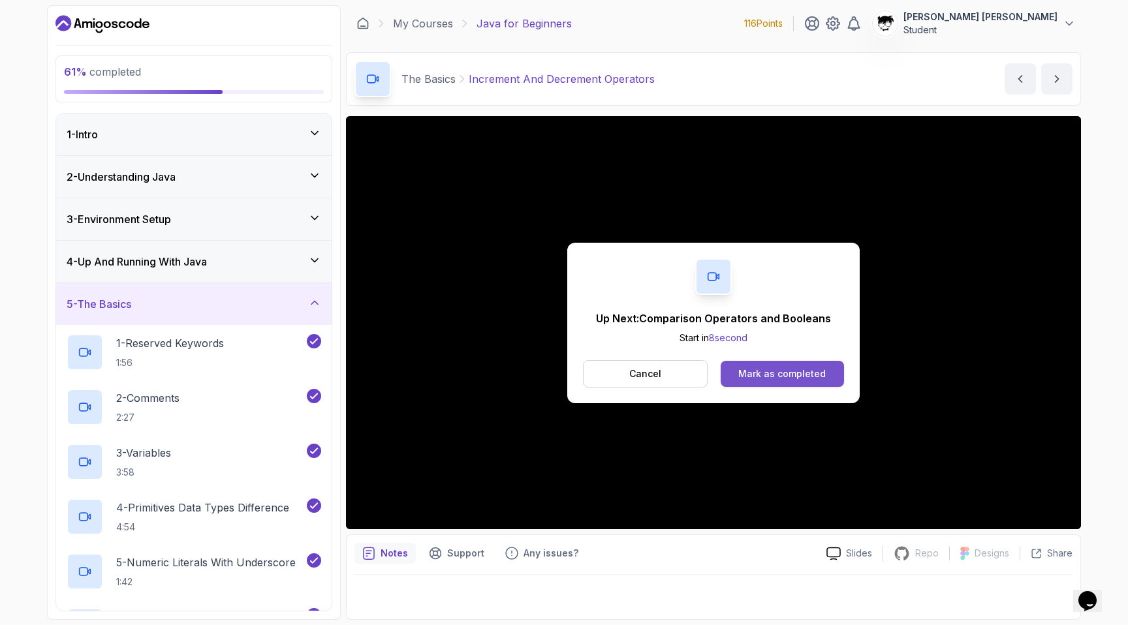
click at [749, 375] on div "Mark as completed" at bounding box center [781, 373] width 87 height 13
click at [745, 370] on div "Mark as completed" at bounding box center [781, 373] width 87 height 13
click at [794, 367] on div "Mark as completed" at bounding box center [781, 373] width 87 height 13
click at [761, 365] on button "Mark as completed" at bounding box center [782, 374] width 123 height 26
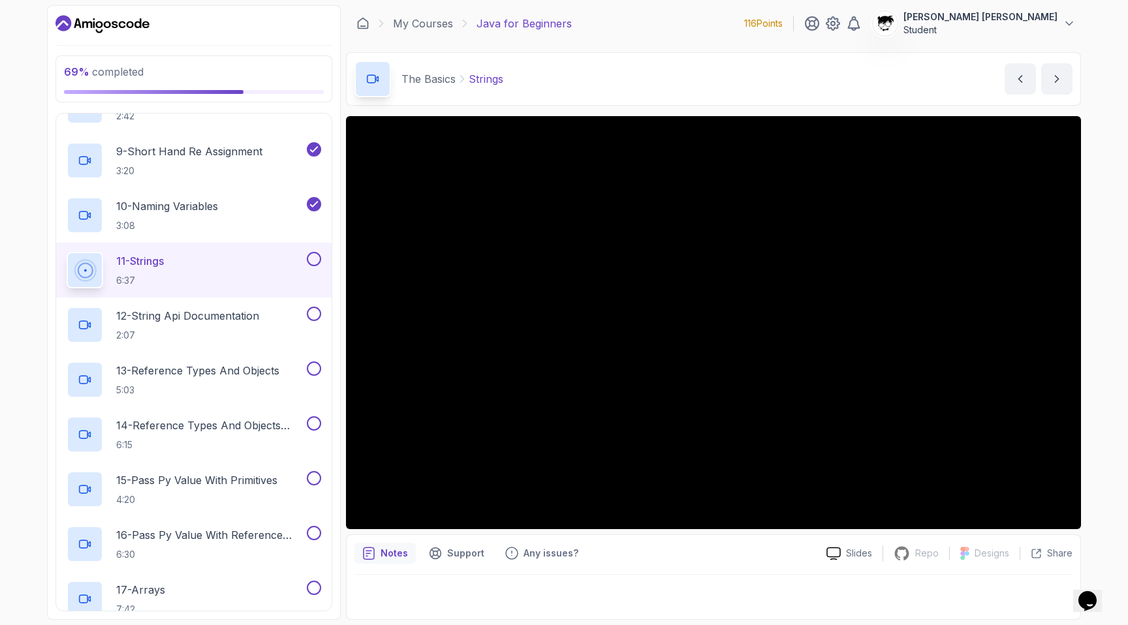
scroll to position [643, 0]
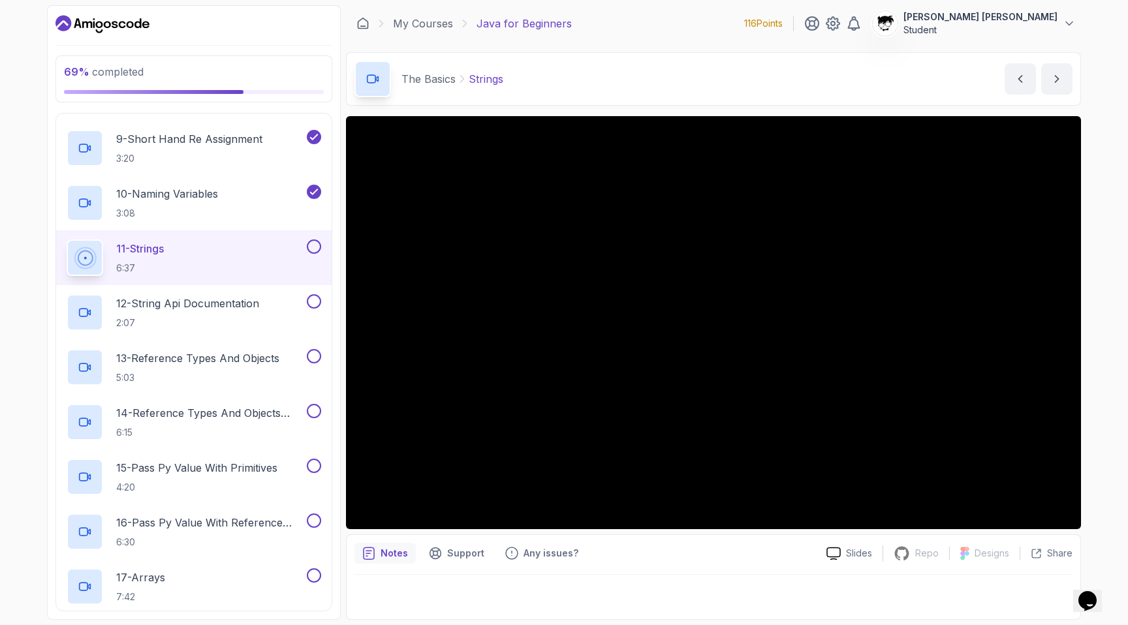
click at [106, 26] on icon "Dashboard" at bounding box center [102, 24] width 94 height 21
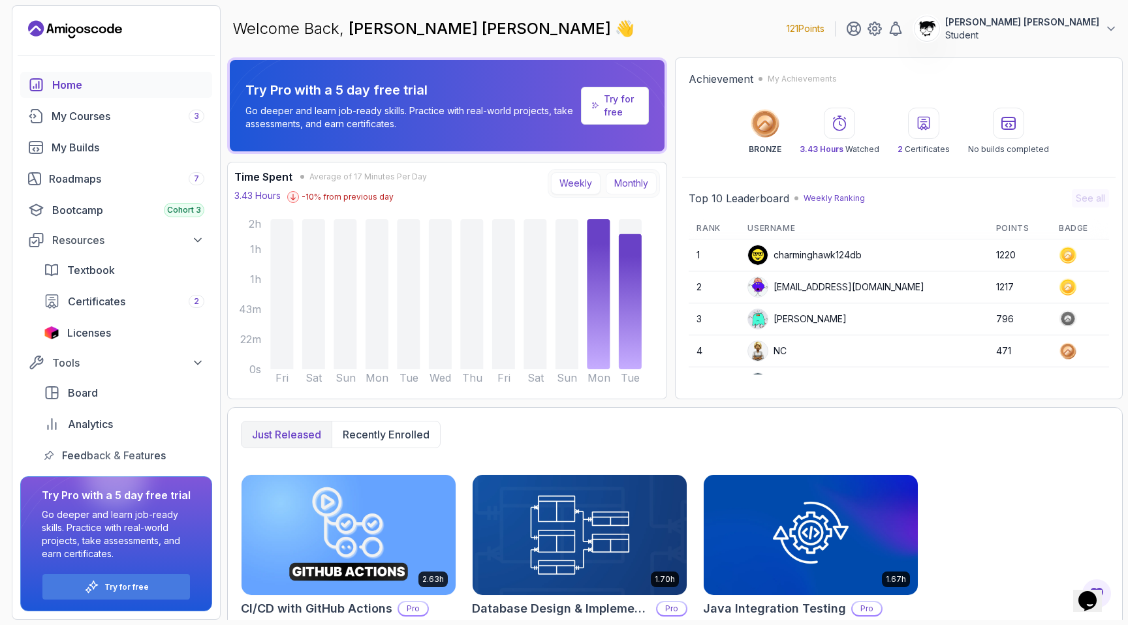
click at [630, 175] on button "Monthly" at bounding box center [631, 183] width 51 height 22
click at [563, 181] on button "Weekly" at bounding box center [576, 183] width 50 height 22
click at [615, 185] on button "Monthly" at bounding box center [631, 183] width 51 height 22
click at [579, 186] on button "Weekly" at bounding box center [576, 183] width 50 height 22
click at [604, 114] on link "Try for free" at bounding box center [615, 106] width 69 height 38
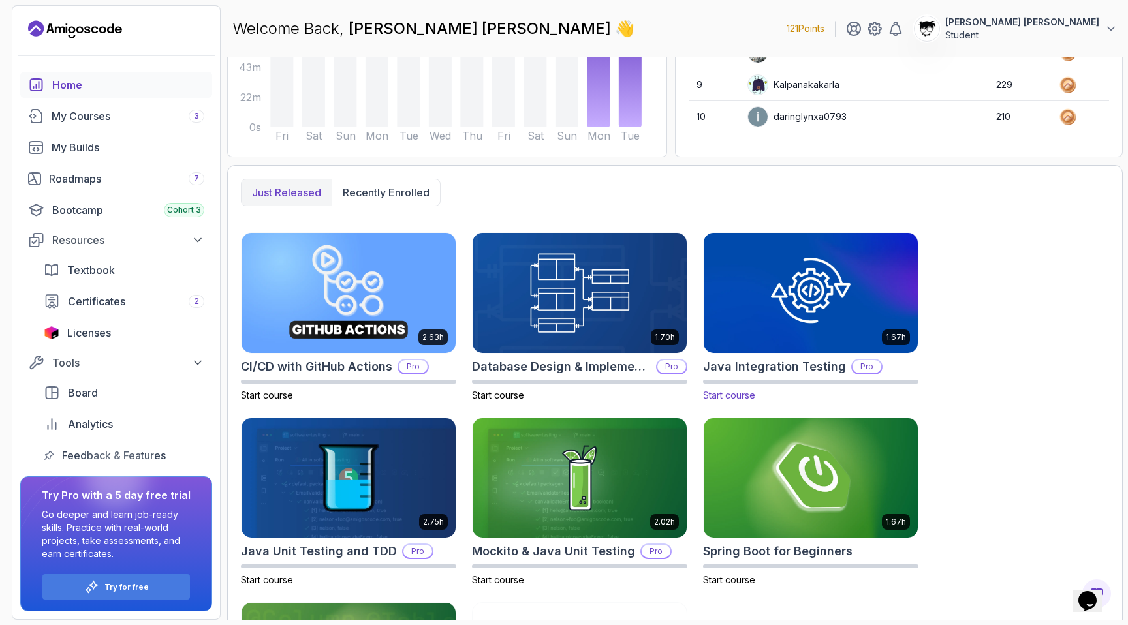
scroll to position [408, 0]
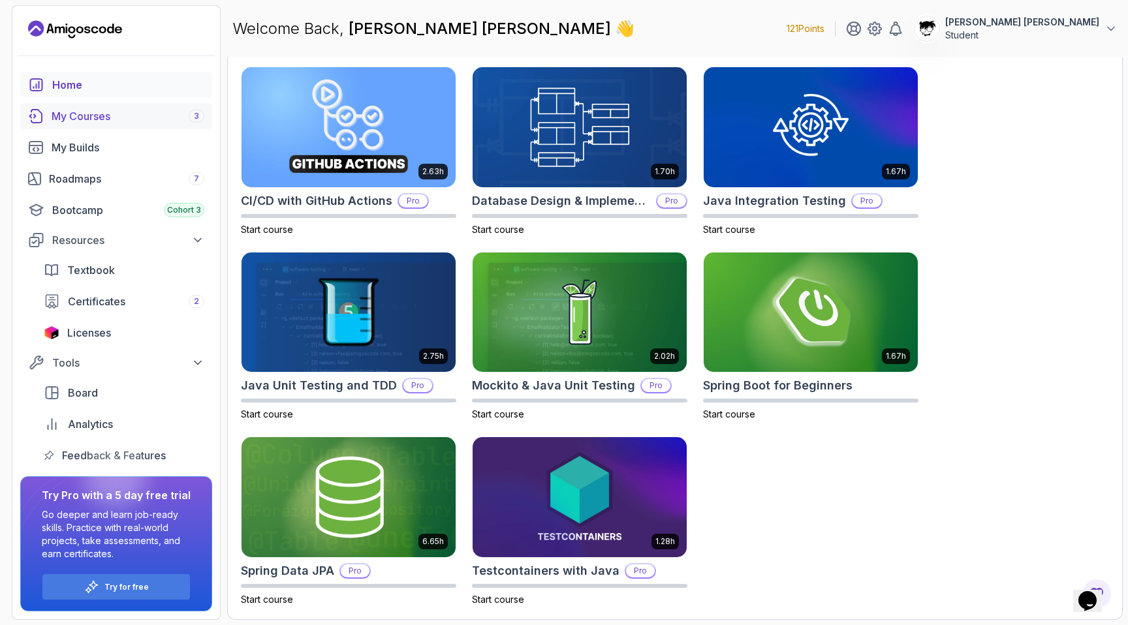
click at [99, 117] on div "My Courses 3" at bounding box center [128, 116] width 153 height 16
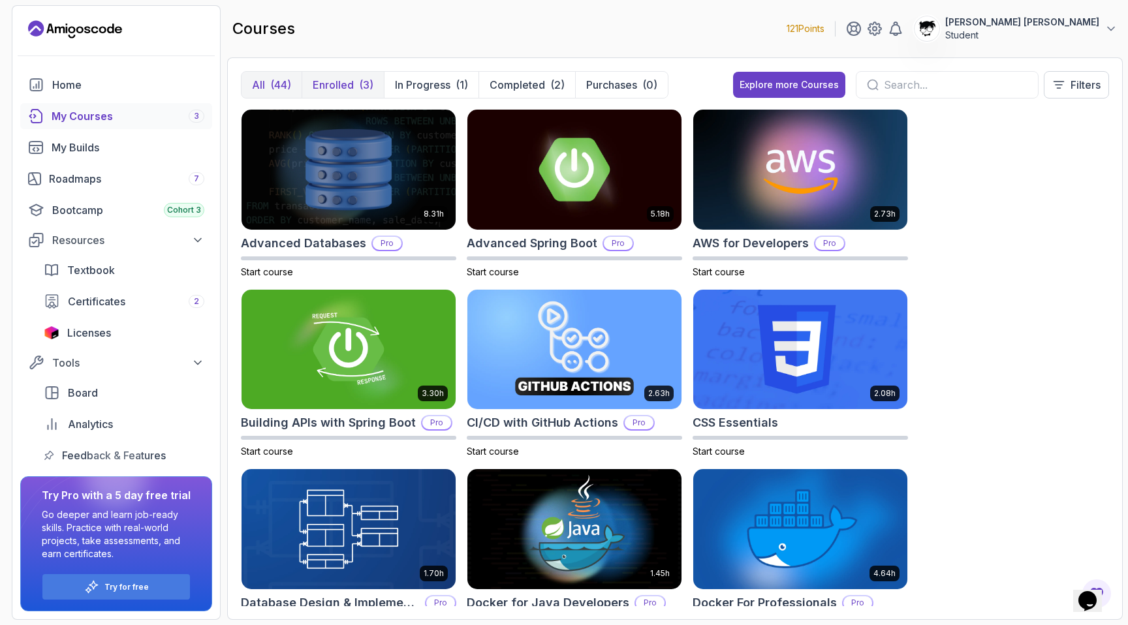
click at [342, 78] on p "Enrolled" at bounding box center [333, 85] width 41 height 16
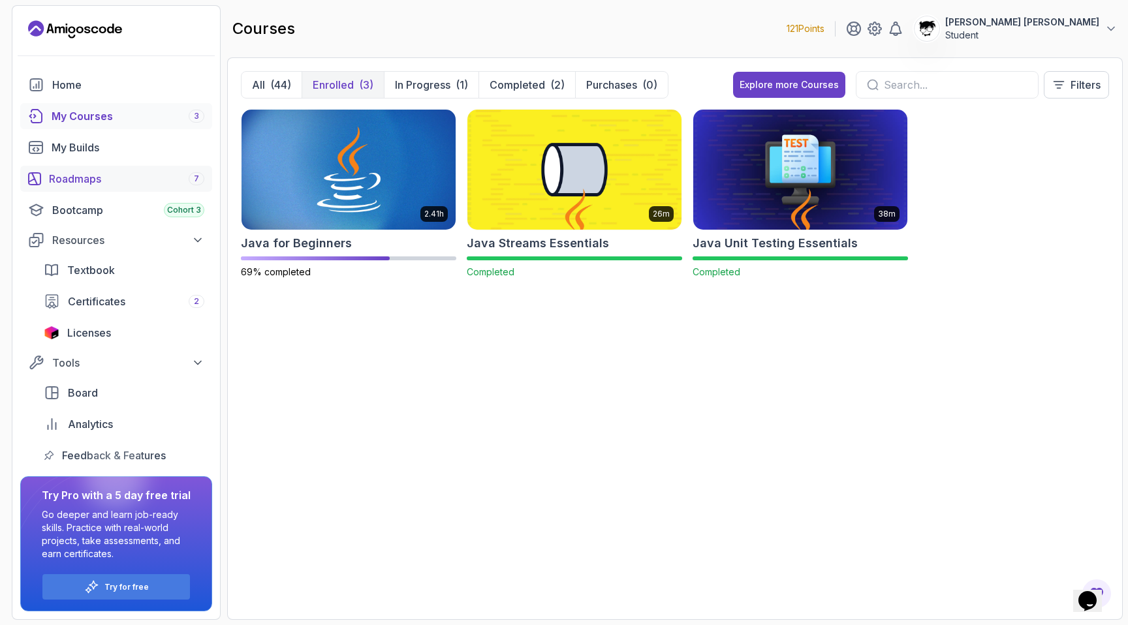
click at [104, 173] on div "Roadmaps 7" at bounding box center [126, 179] width 155 height 16
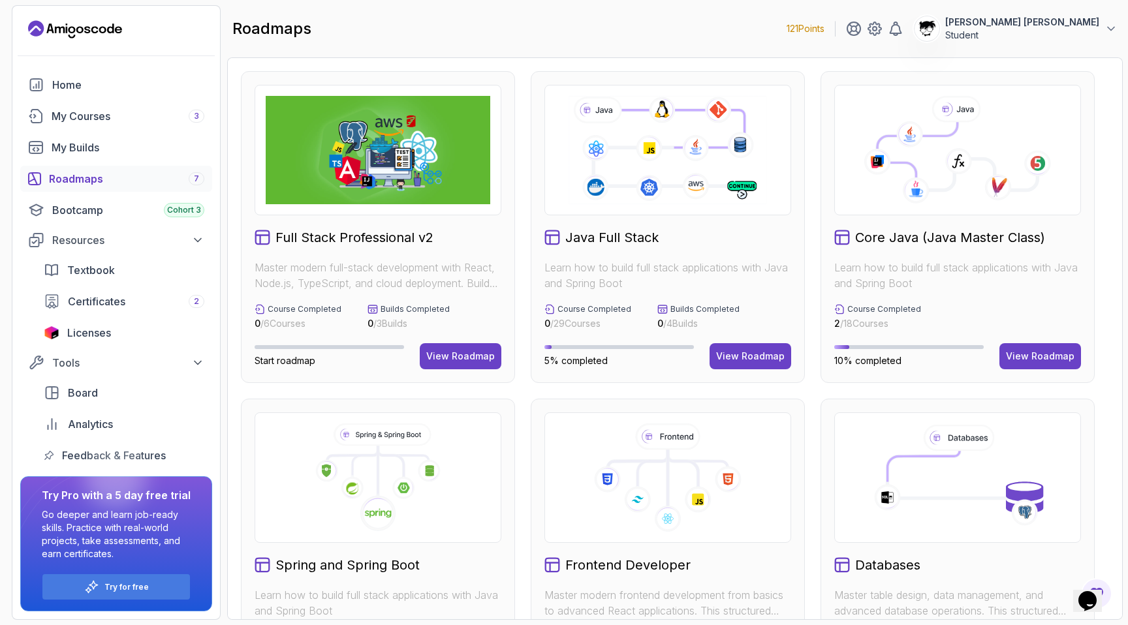
click at [942, 244] on h2 "Core Java (Java Master Class)" at bounding box center [950, 237] width 190 height 18
click at [1012, 343] on button "View Roadmap" at bounding box center [1040, 356] width 82 height 26
click at [1012, 351] on div "View Roadmap" at bounding box center [1040, 356] width 69 height 13
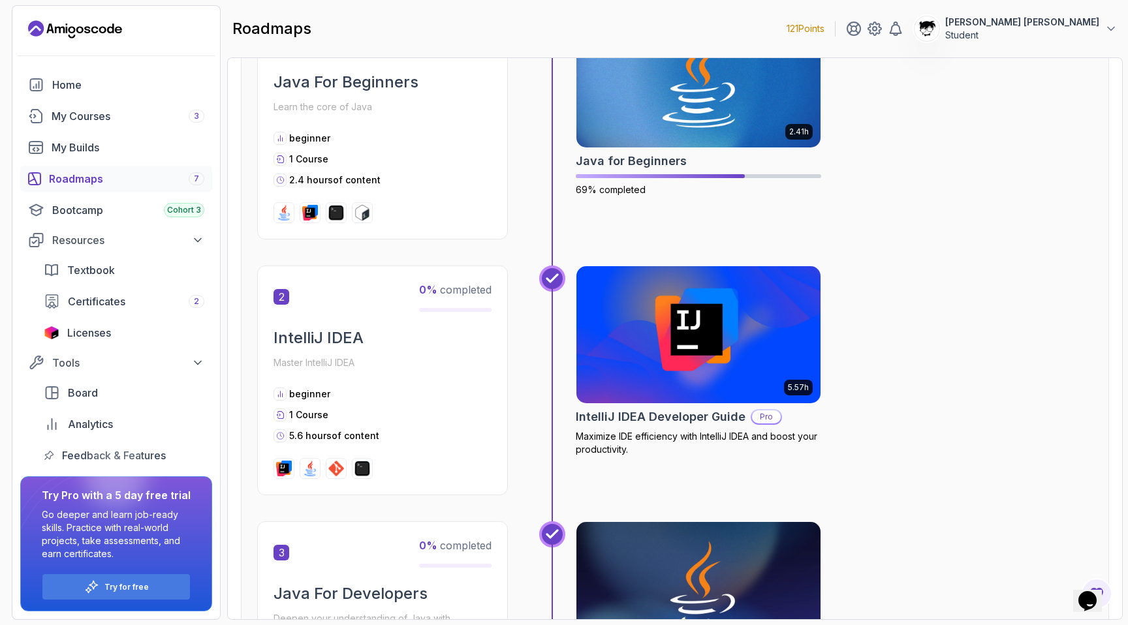
scroll to position [333, 0]
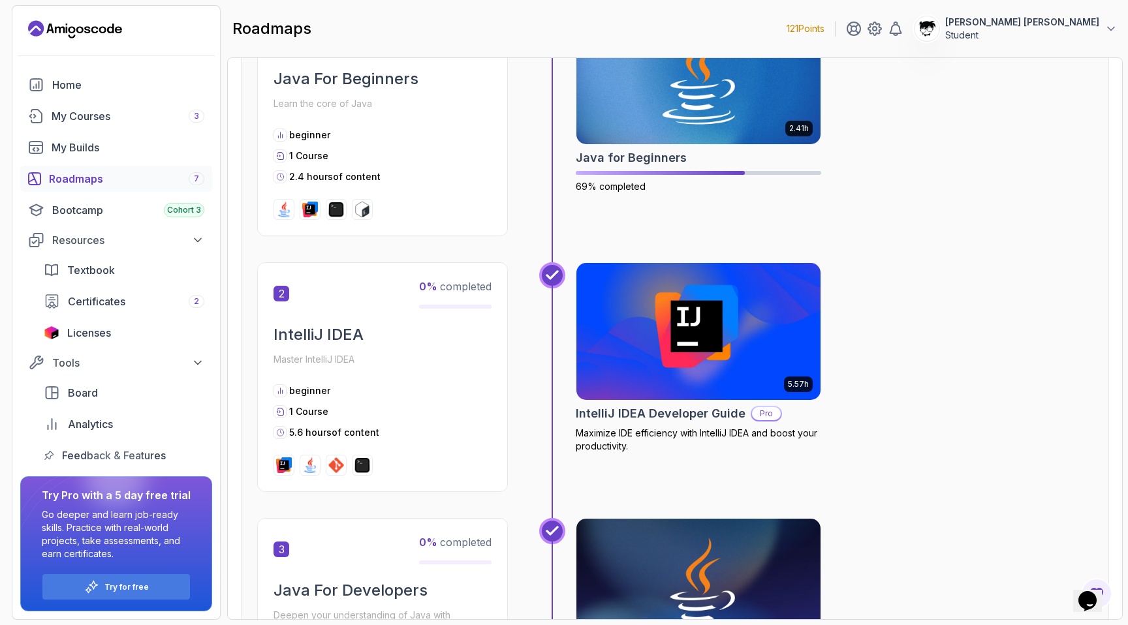
click at [448, 285] on span "0 % completed" at bounding box center [455, 286] width 72 height 13
click at [428, 285] on span "0 %" at bounding box center [428, 286] width 18 height 13
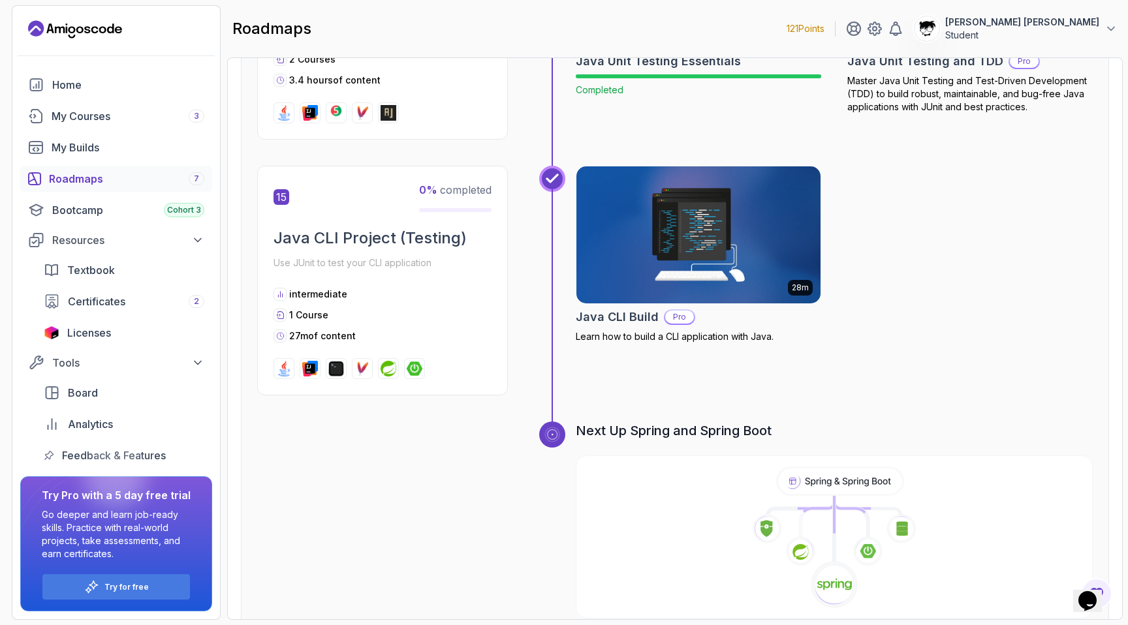
scroll to position [4118, 0]
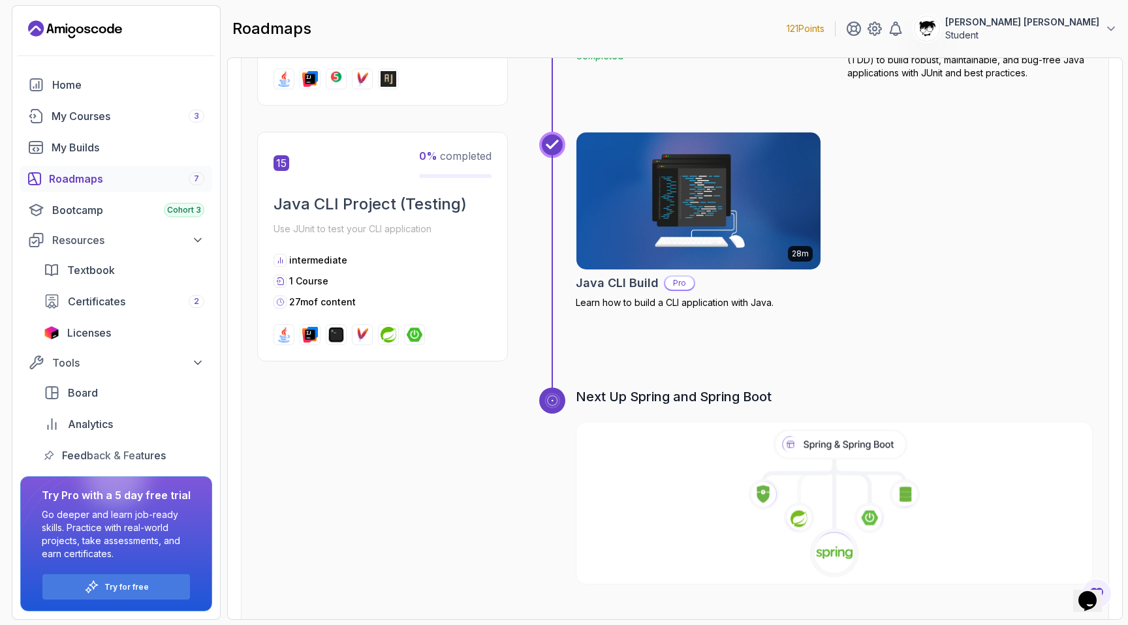
click at [810, 528] on icon at bounding box center [834, 553] width 50 height 50
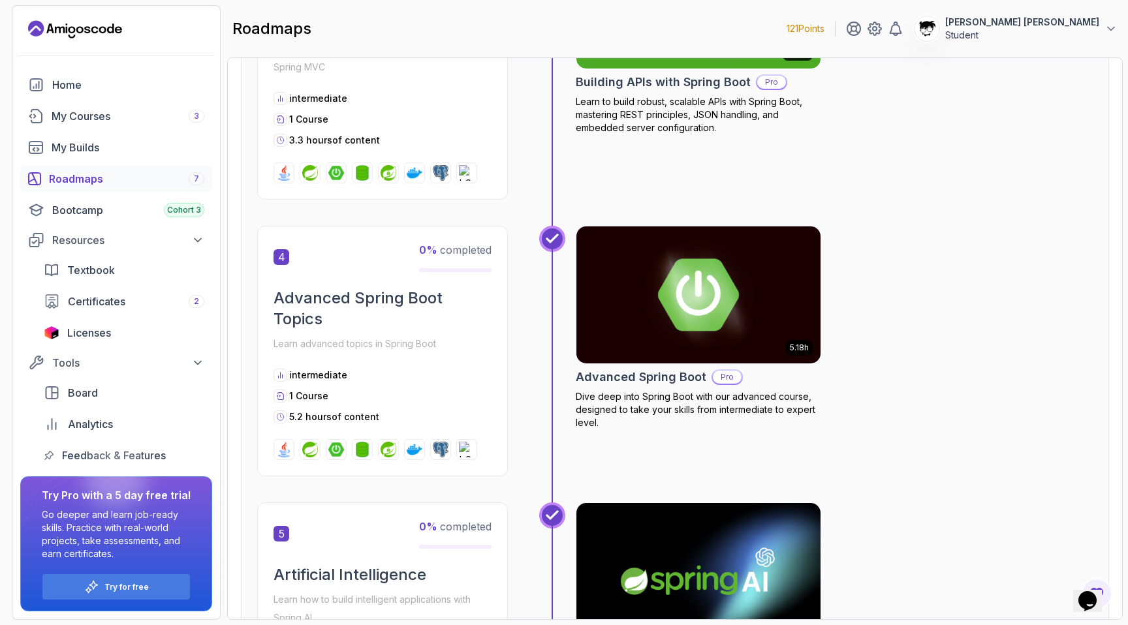
scroll to position [1023, 0]
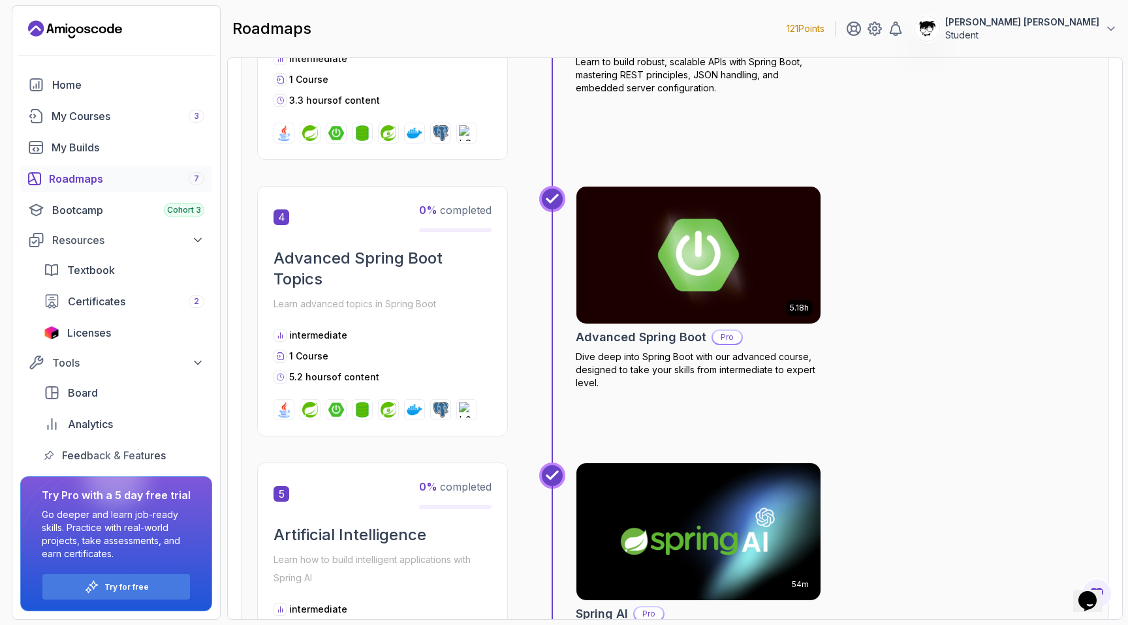
click at [1103, 166] on div "Preview Your Core Java (Java Master Class) 1 0 % completed Spring Boot Crash Co…" at bounding box center [675, 437] width 868 height 2681
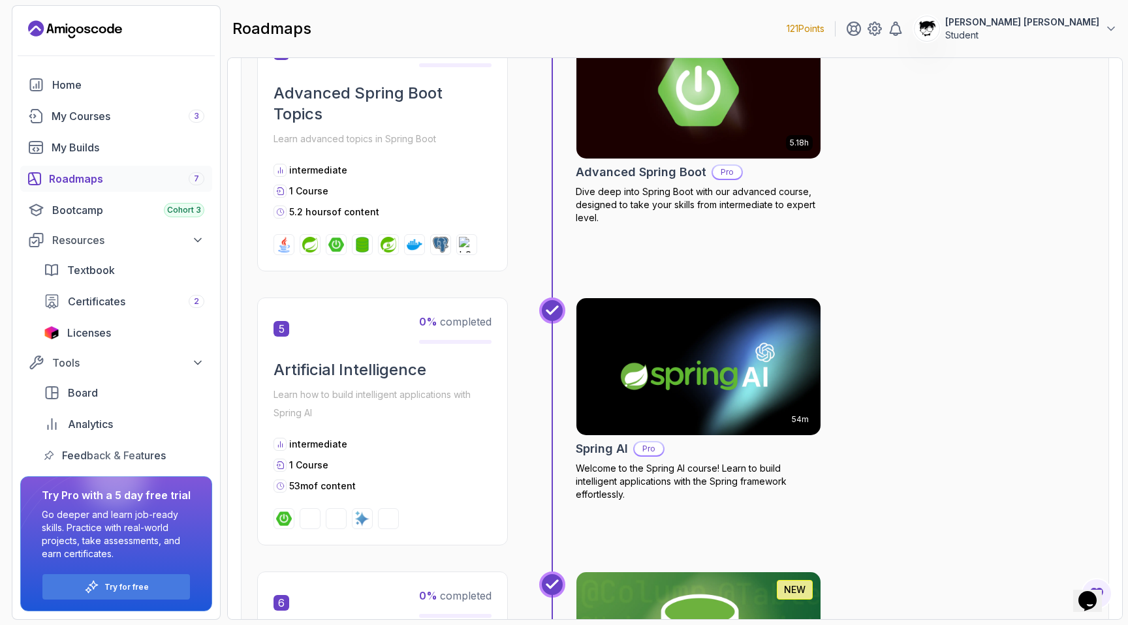
scroll to position [1335, 0]
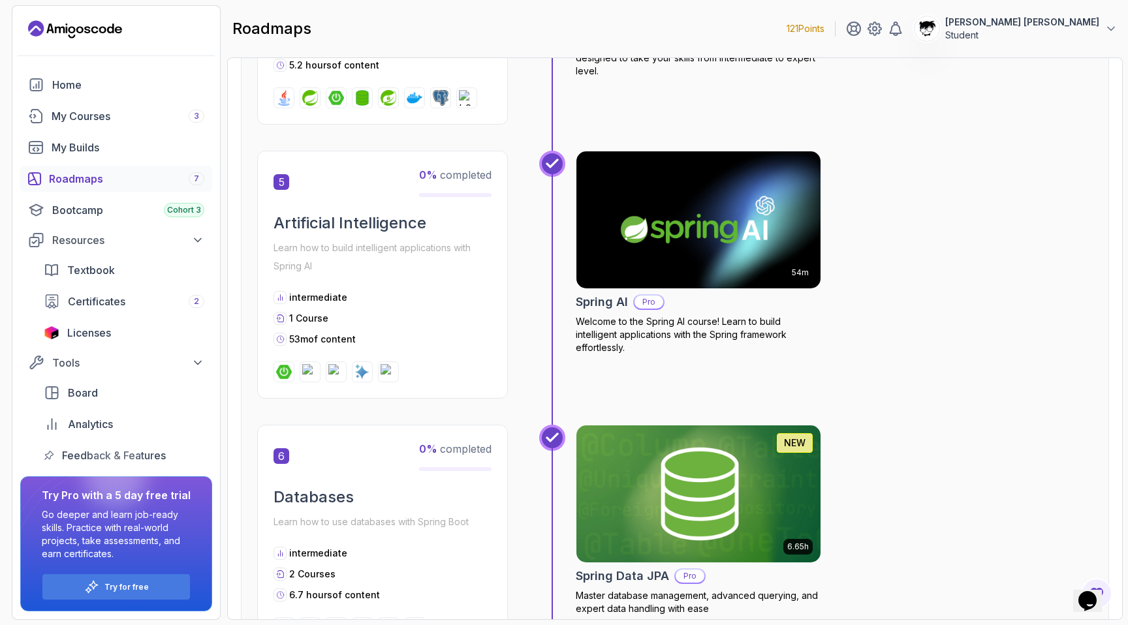
click at [330, 366] on img at bounding box center [336, 372] width 16 height 16
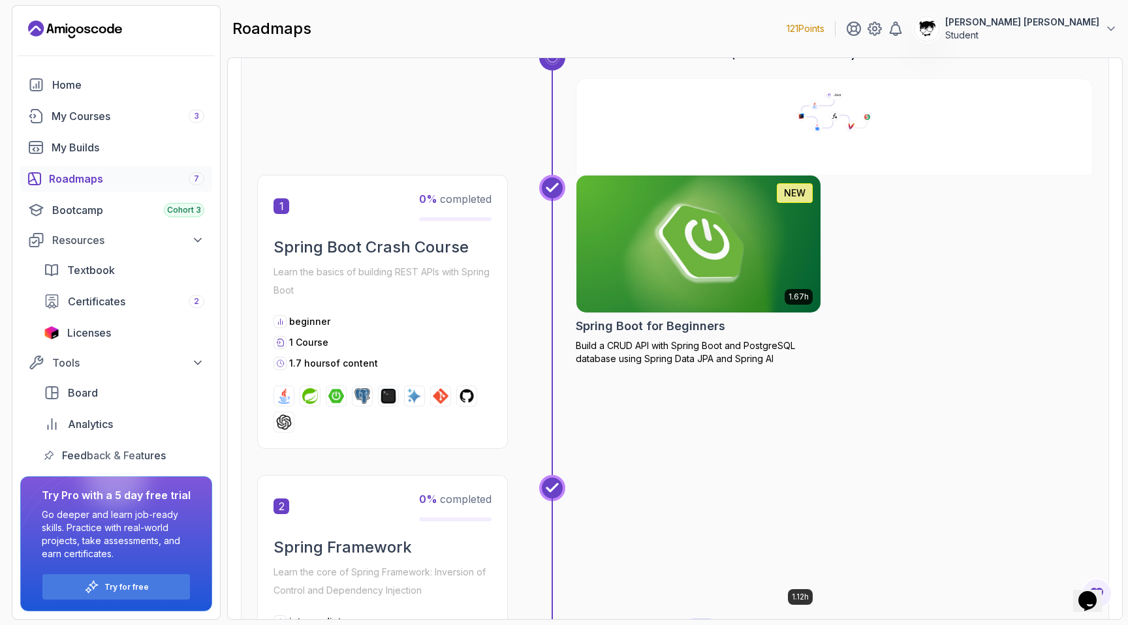
scroll to position [59, 0]
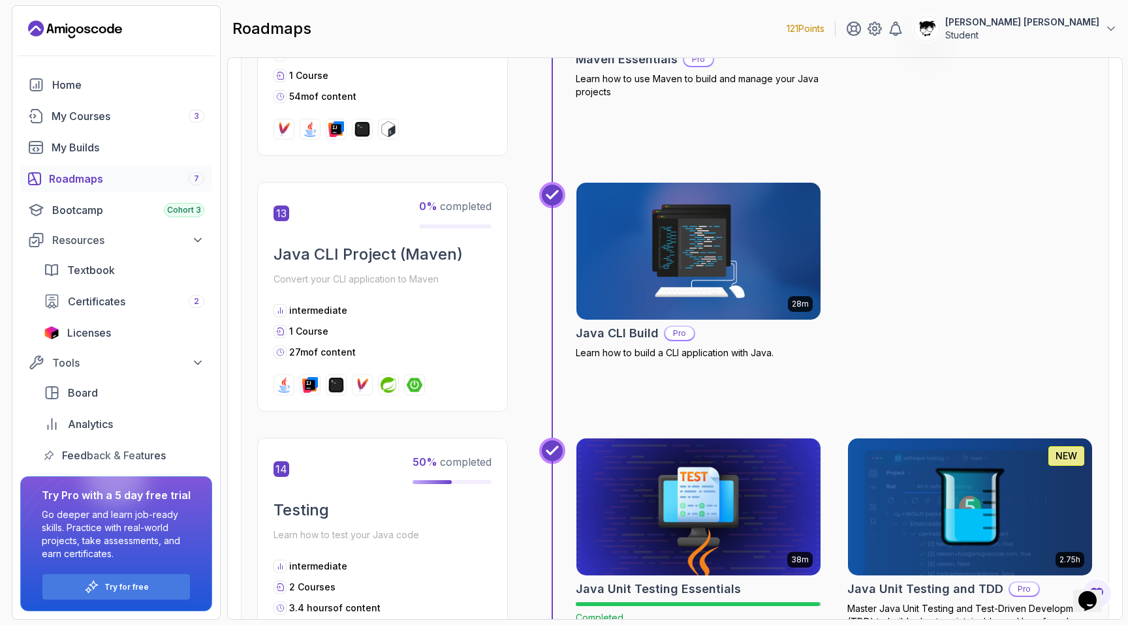
scroll to position [3556, 0]
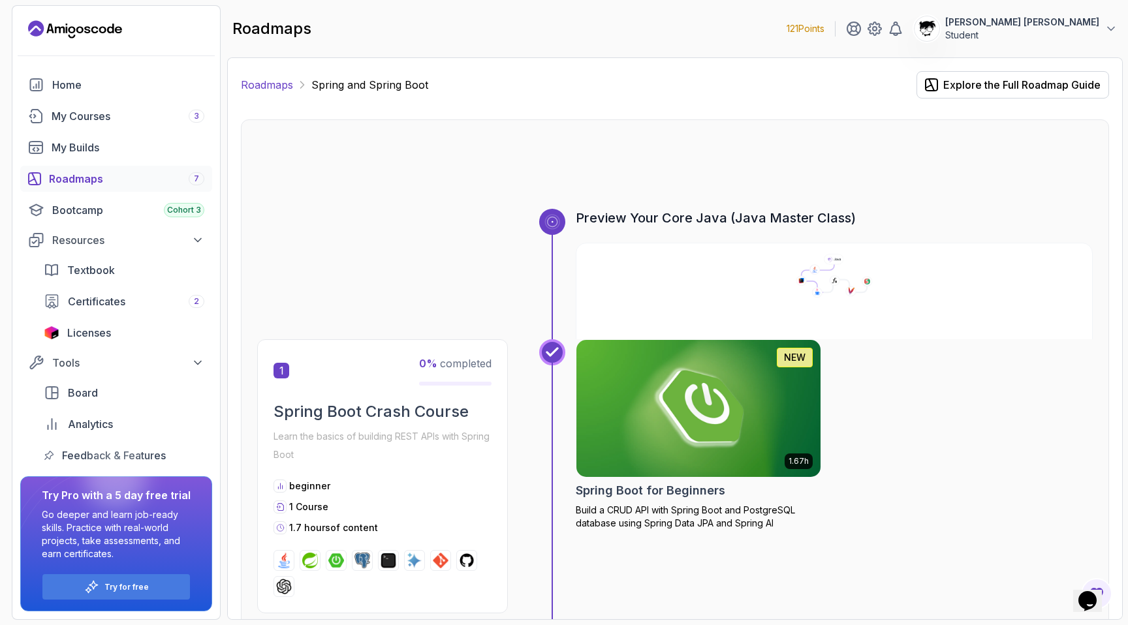
click at [279, 83] on link "Roadmaps" at bounding box center [267, 85] width 52 height 16
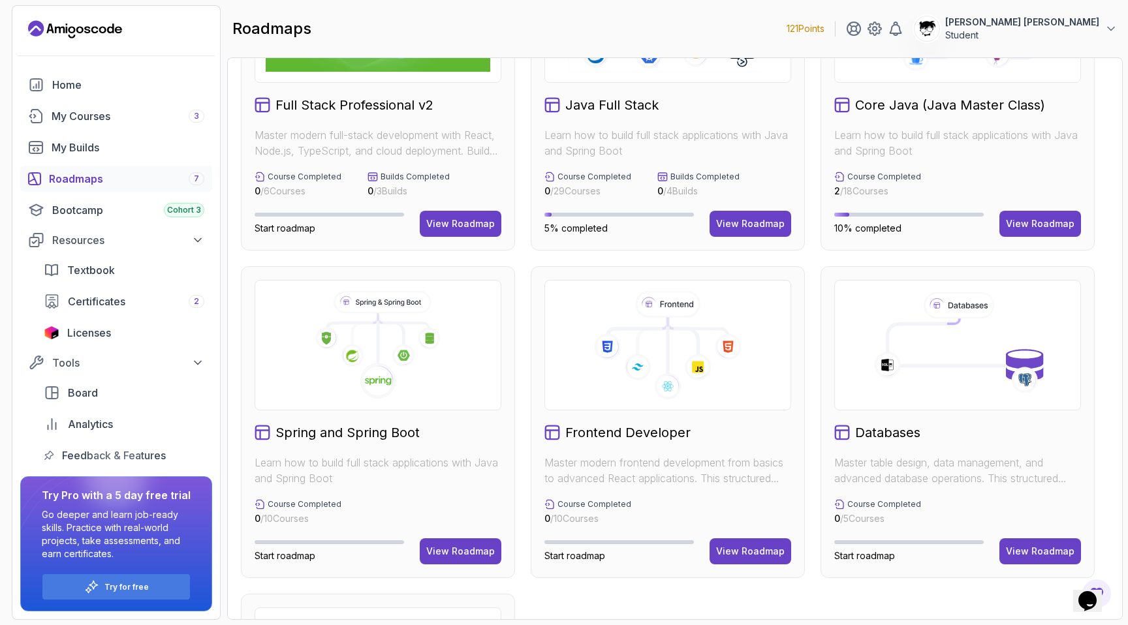
scroll to position [406, 0]
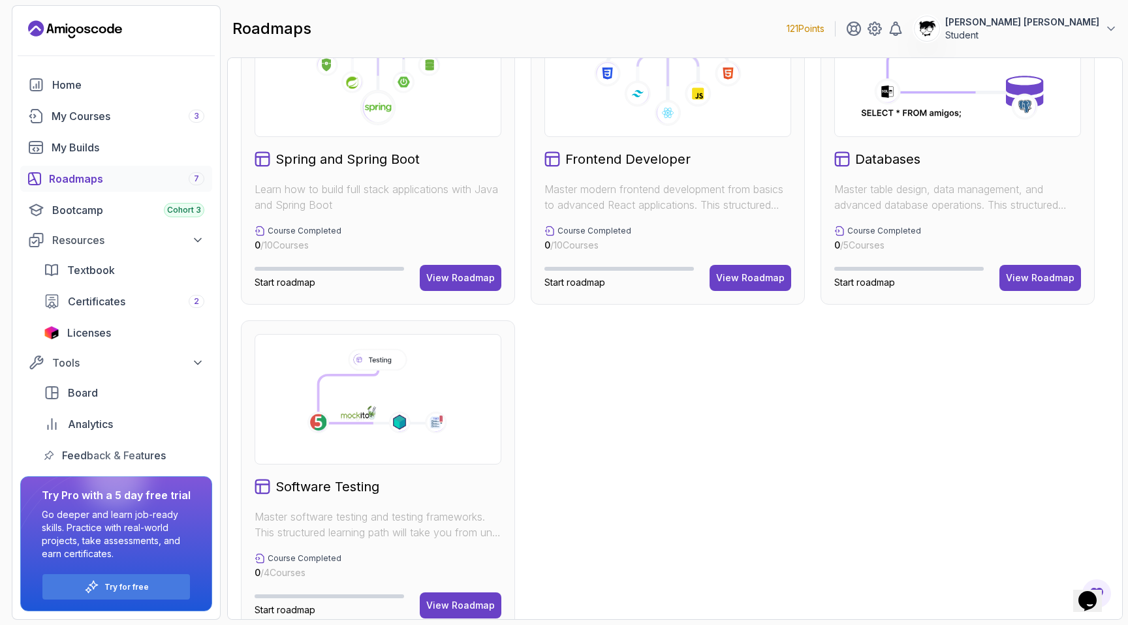
click at [789, 441] on div "Full Stack Professional v2 Master modern full-stack development with React, Nod…" at bounding box center [675, 148] width 868 height 967
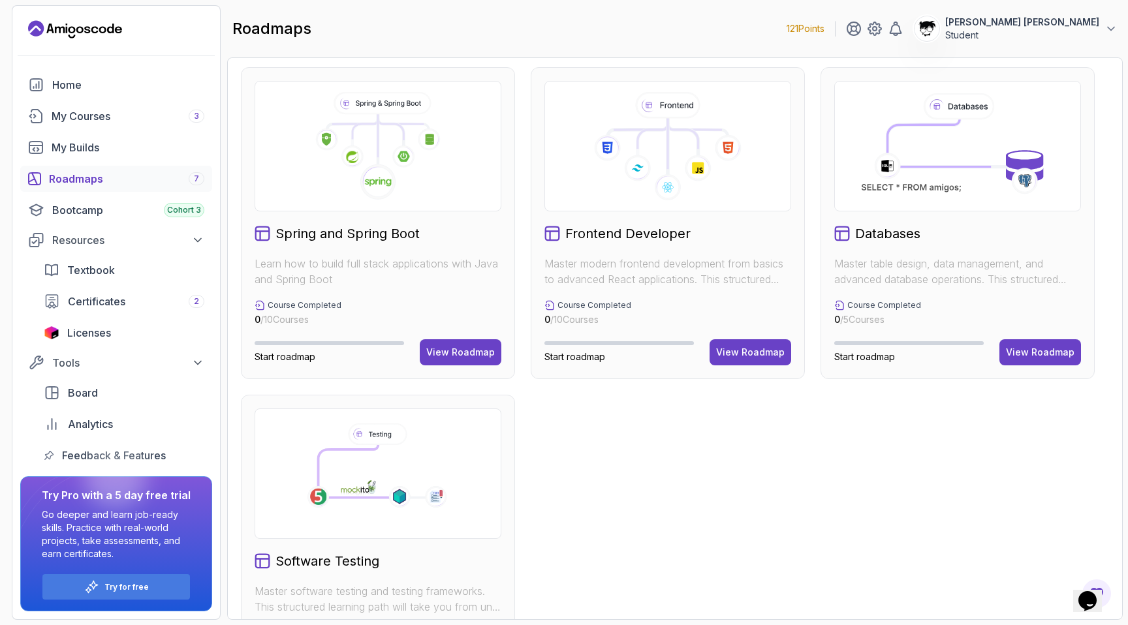
scroll to position [303, 0]
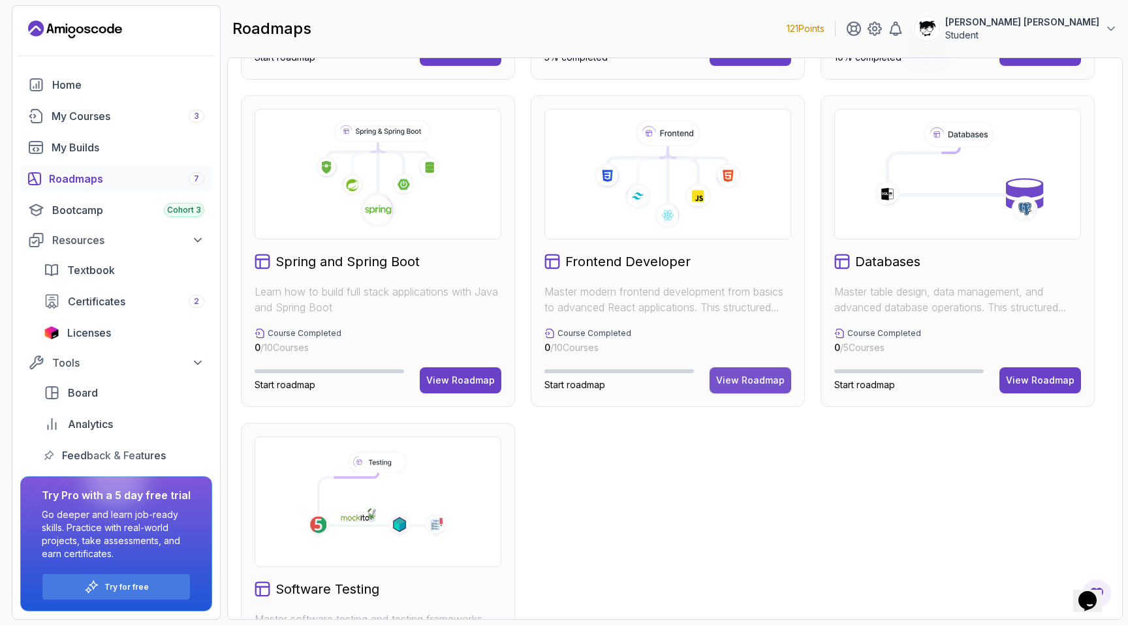
click at [723, 384] on div "View Roadmap" at bounding box center [750, 380] width 69 height 13
click at [671, 476] on div "Full Stack Professional v2 Master modern full-stack development with React, Nod…" at bounding box center [675, 251] width 868 height 967
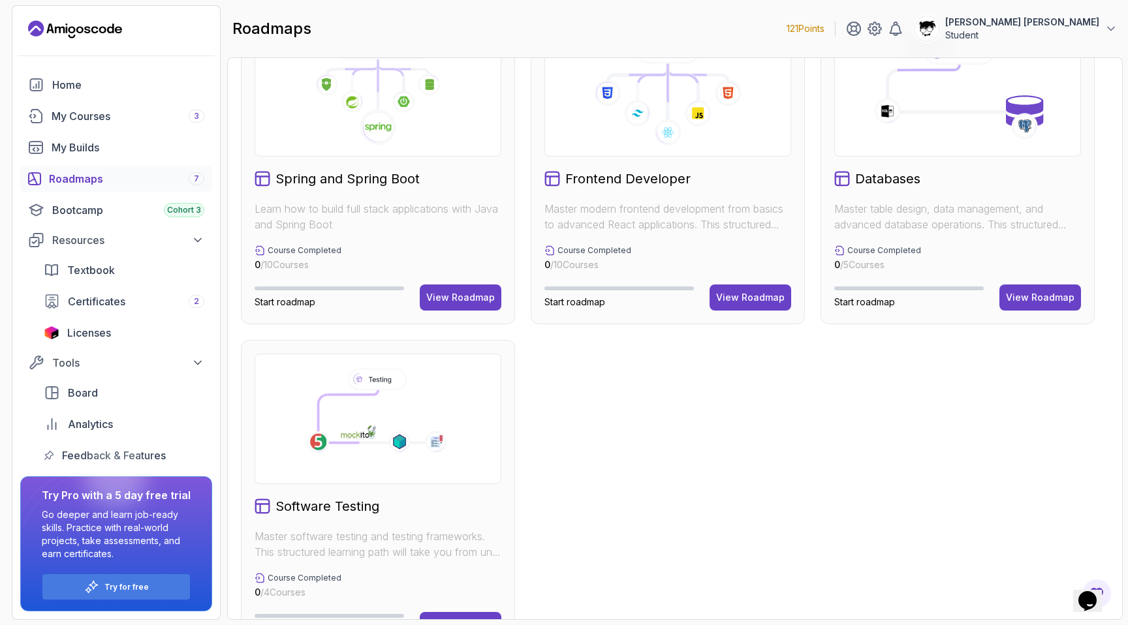
scroll to position [432, 0]
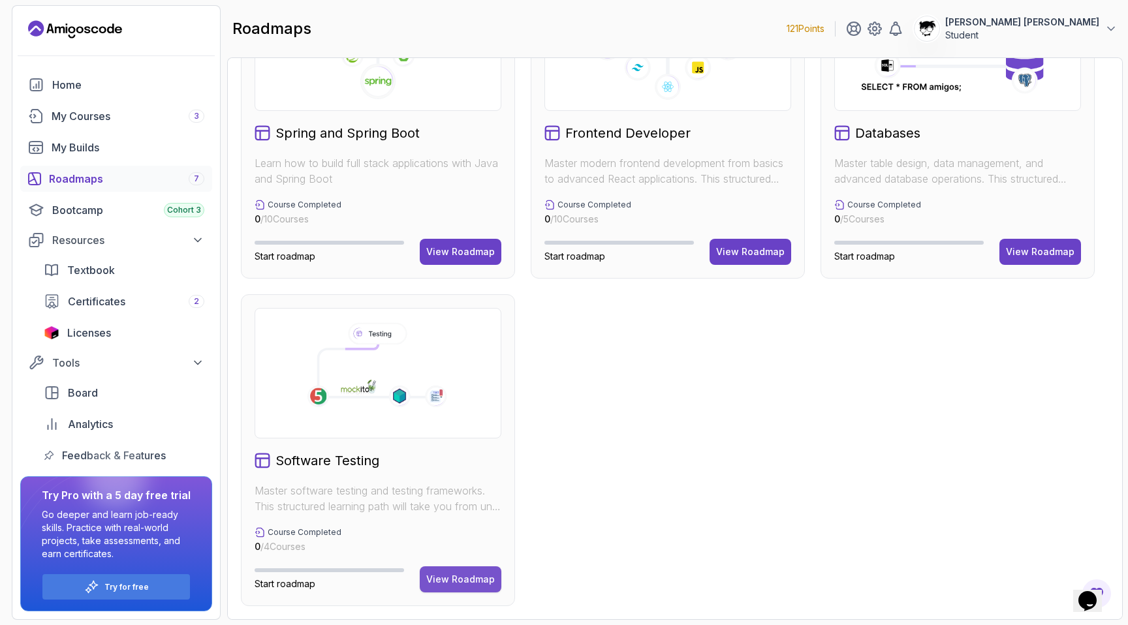
click at [486, 577] on div "View Roadmap" at bounding box center [460, 579] width 69 height 13
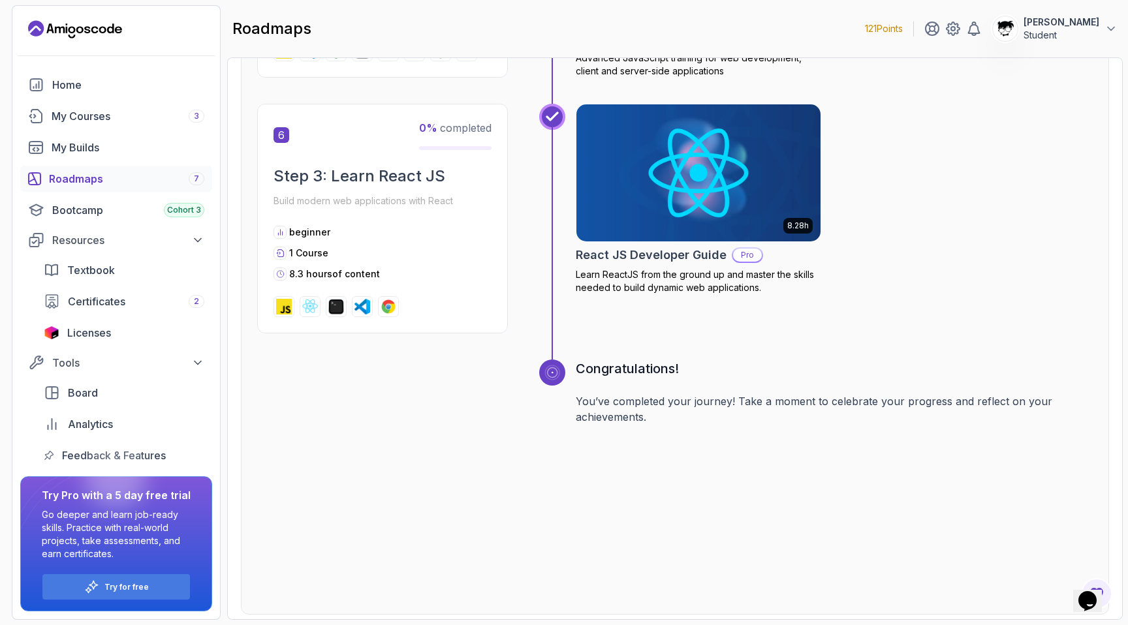
scroll to position [1758, 0]
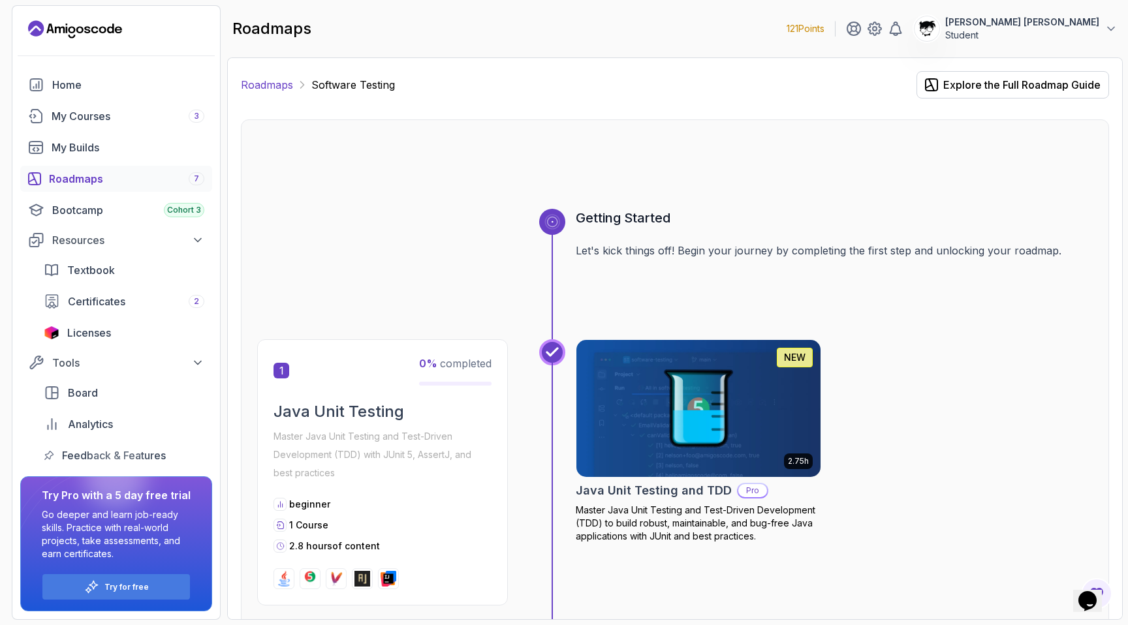
click at [255, 78] on link "Roadmaps" at bounding box center [267, 85] width 52 height 16
